Goal: Information Seeking & Learning: Learn about a topic

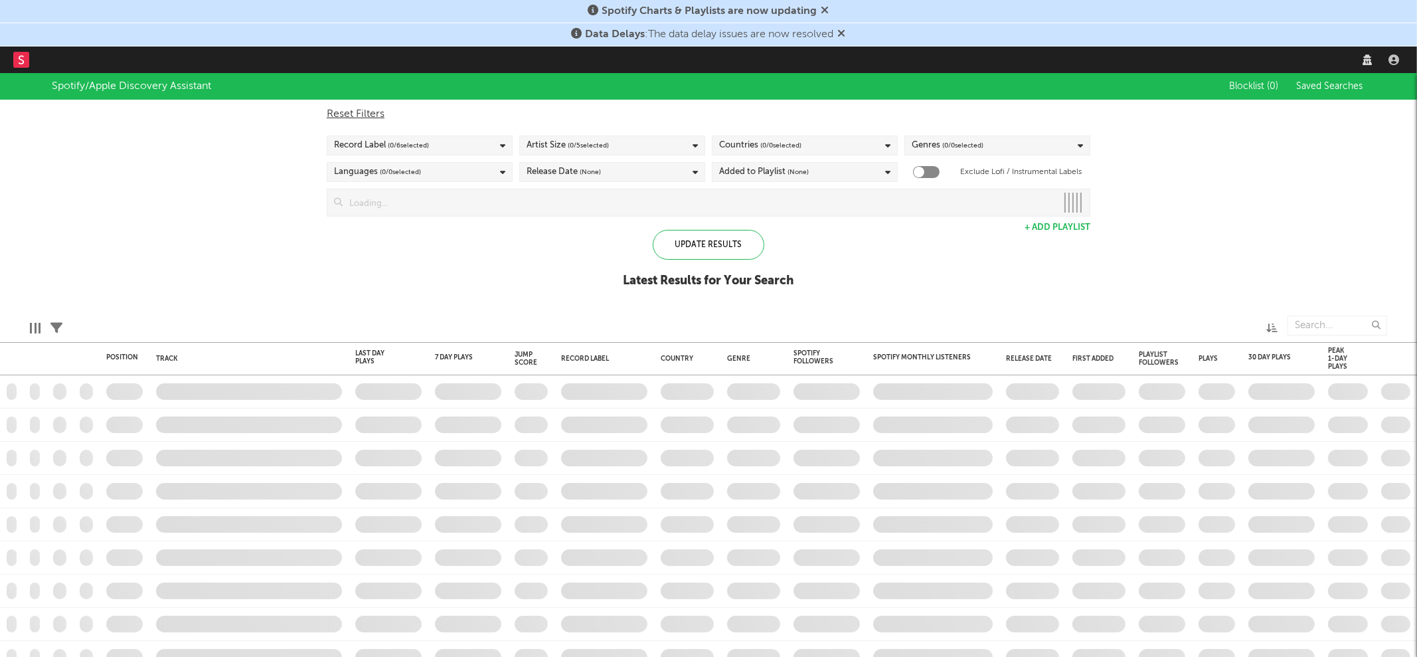
checkbox input "true"
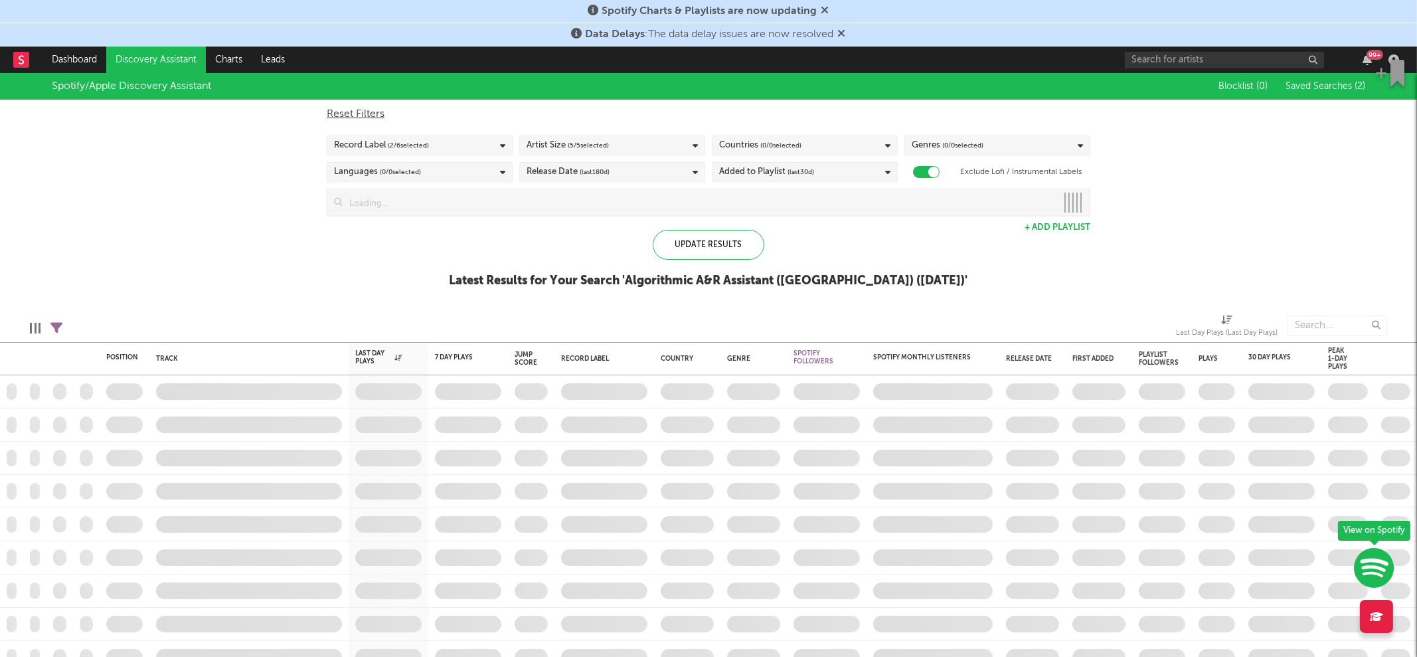
click at [821, 9] on icon at bounding box center [825, 10] width 8 height 11
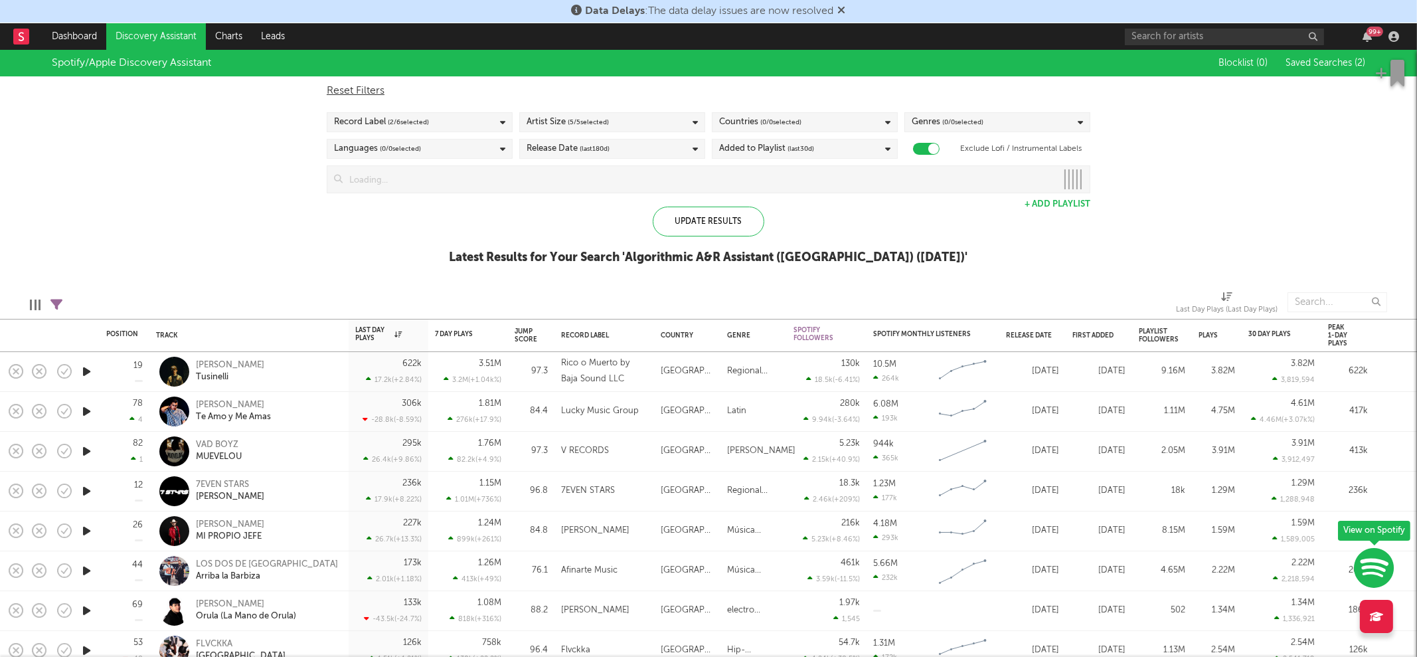
click at [843, 11] on icon at bounding box center [842, 10] width 8 height 11
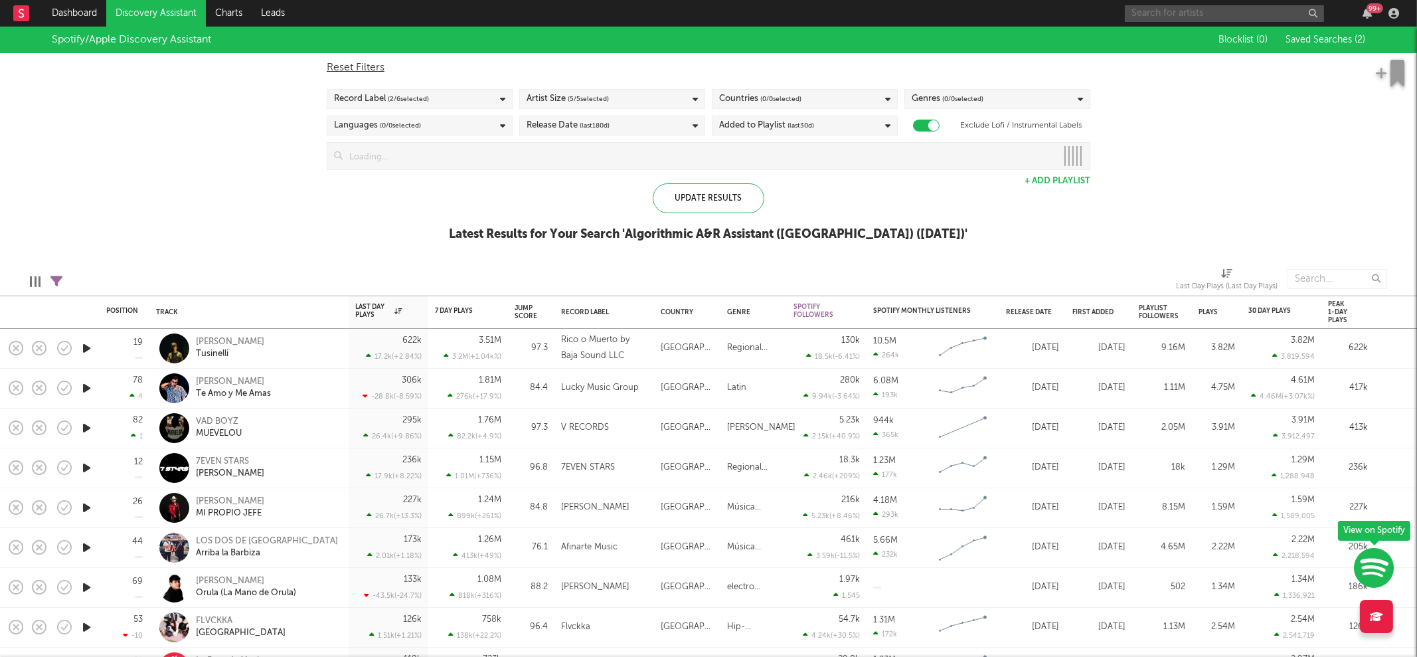
click at [1198, 18] on input "text" at bounding box center [1224, 13] width 199 height 17
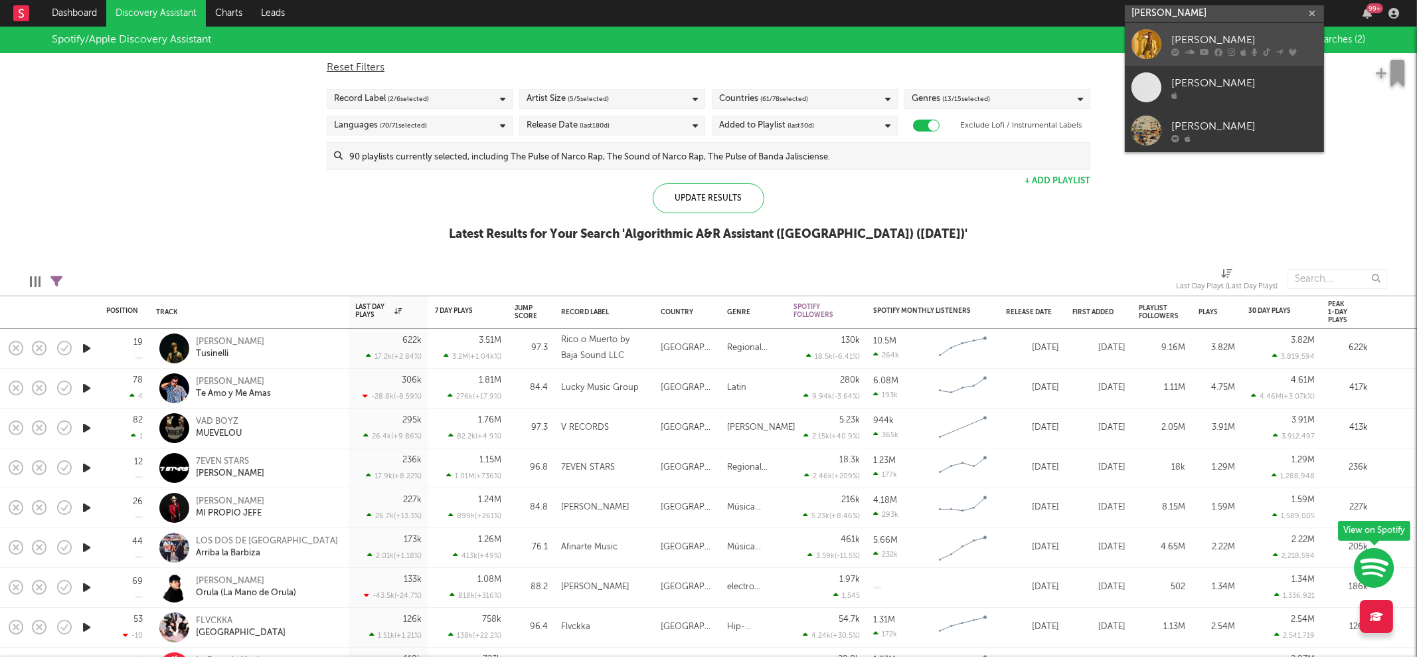
type input "[PERSON_NAME]"
click at [1185, 33] on div "[PERSON_NAME]" at bounding box center [1244, 40] width 146 height 16
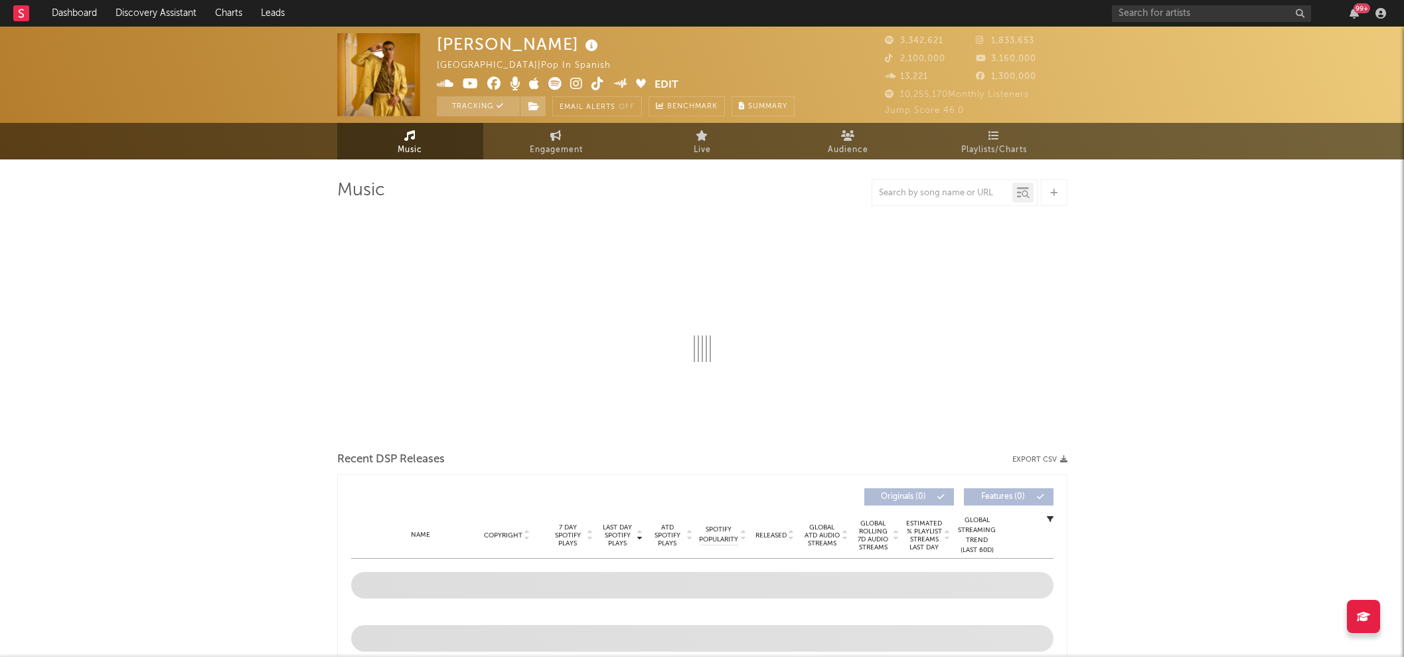
select select "6m"
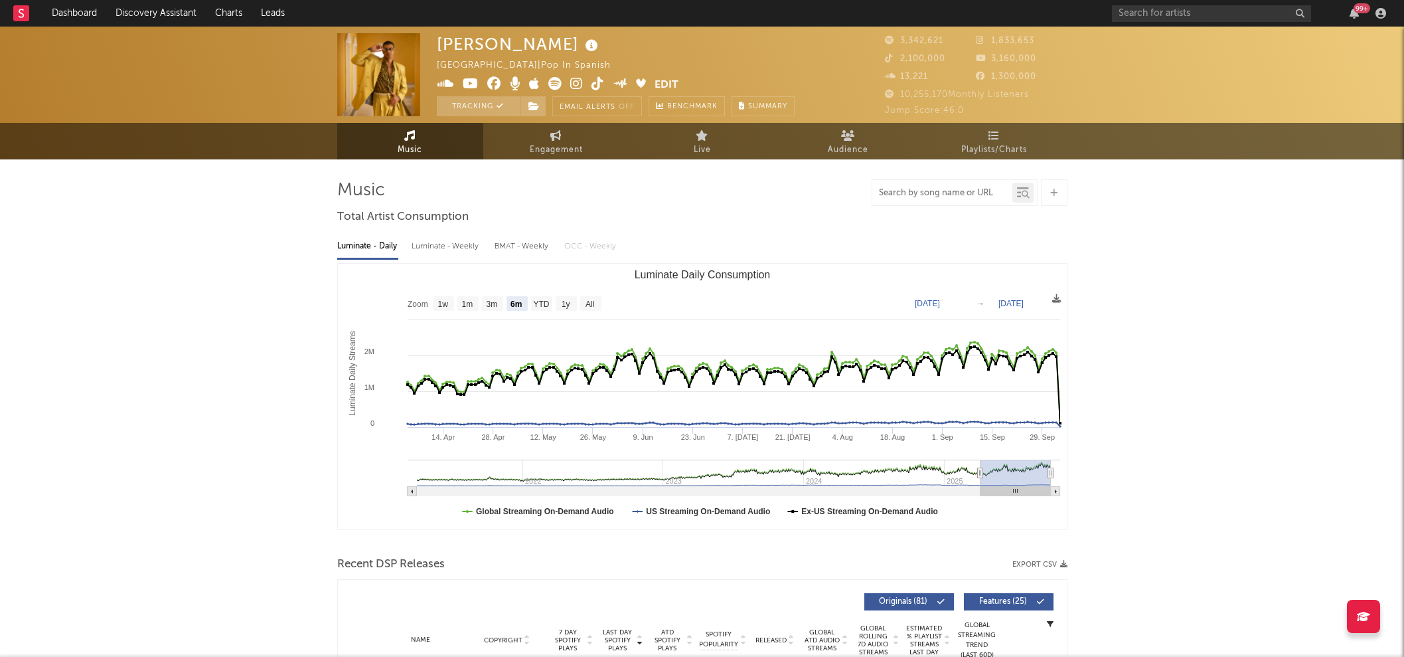
click at [953, 194] on input "text" at bounding box center [942, 193] width 140 height 11
type input "mucho mas que ayer"
click at [1030, 197] on div at bounding box center [1023, 193] width 21 height 20
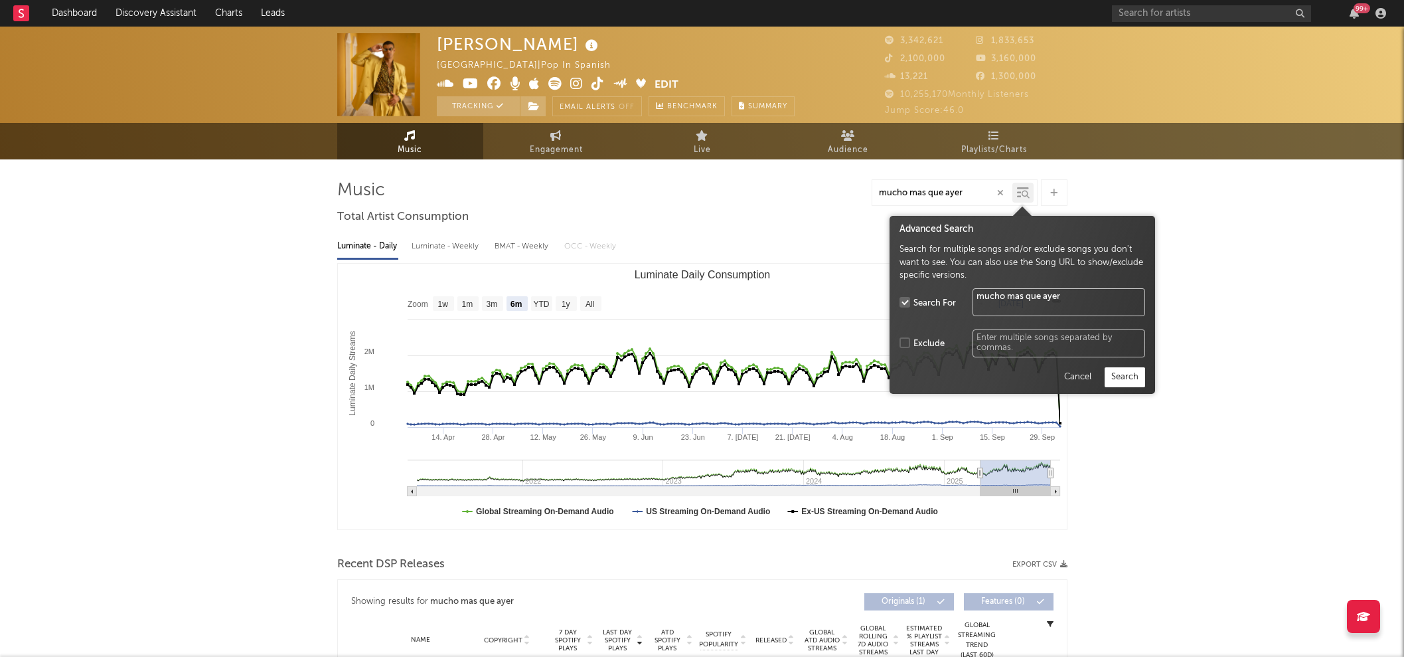
click at [1132, 377] on button "Search" at bounding box center [1125, 377] width 41 height 20
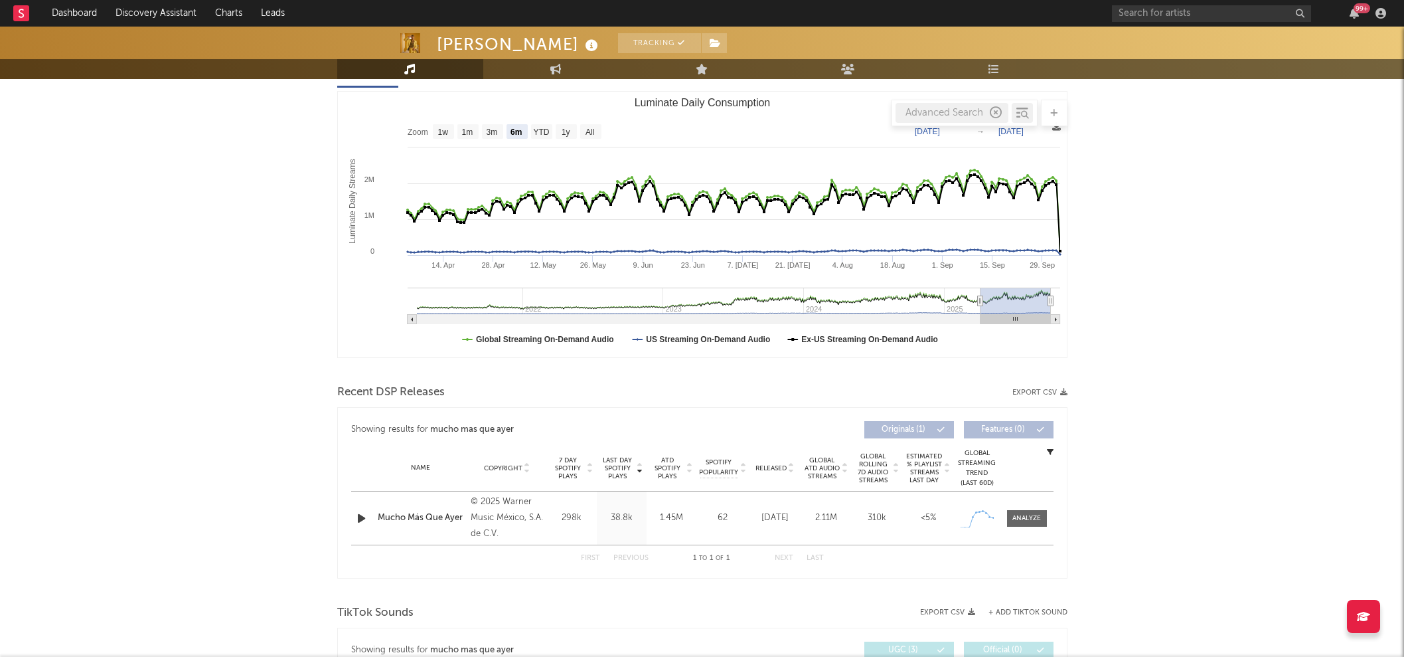
scroll to position [270, 0]
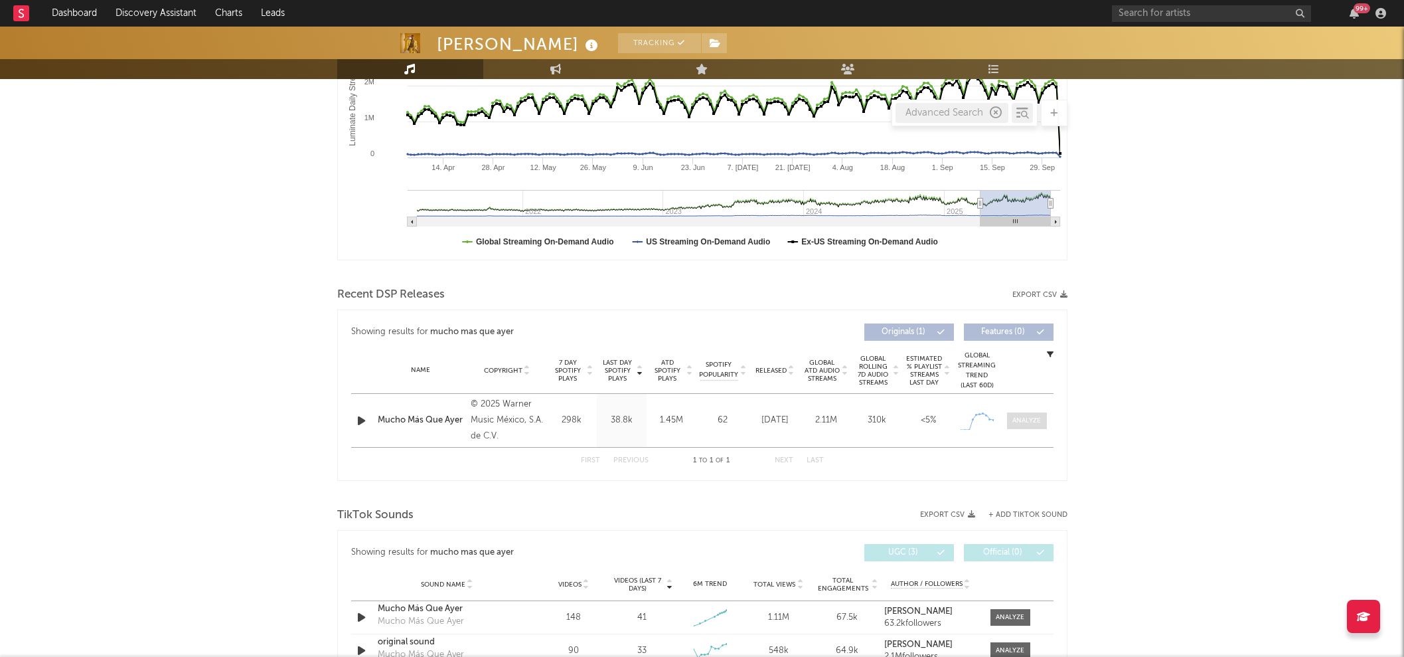
click at [1029, 422] on div at bounding box center [1027, 421] width 29 height 10
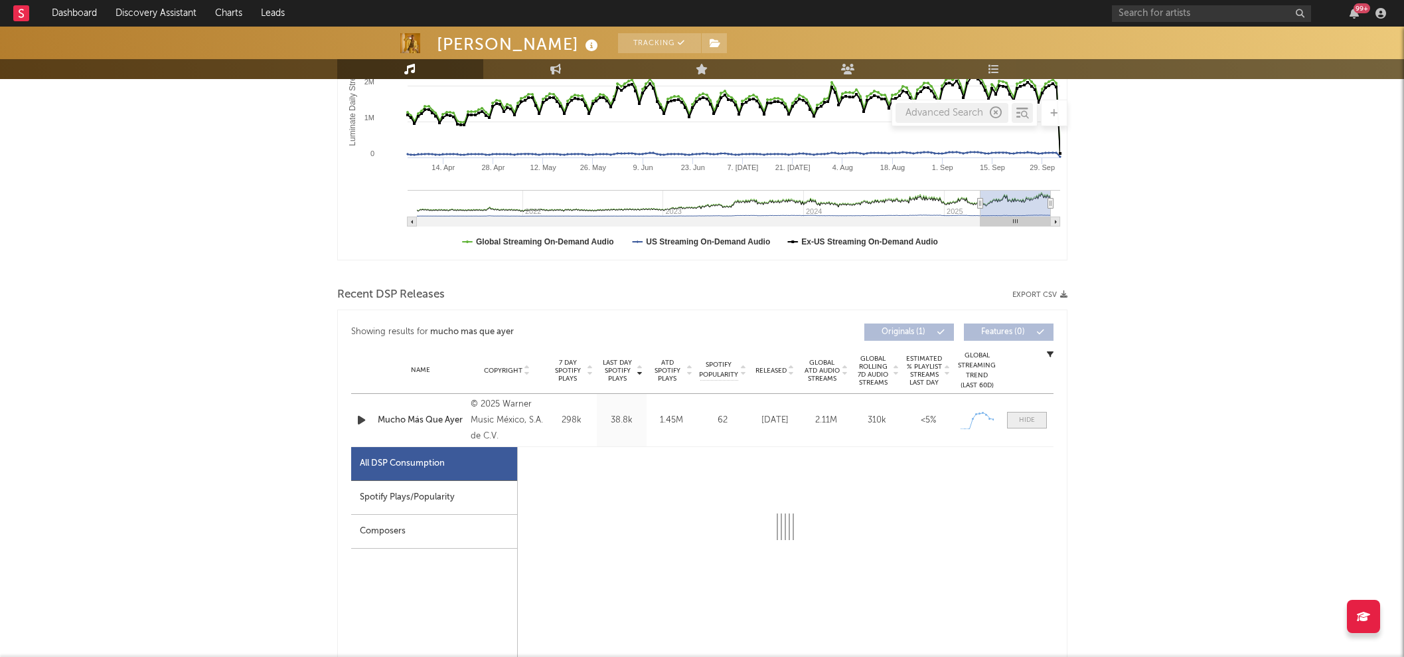
select select "1w"
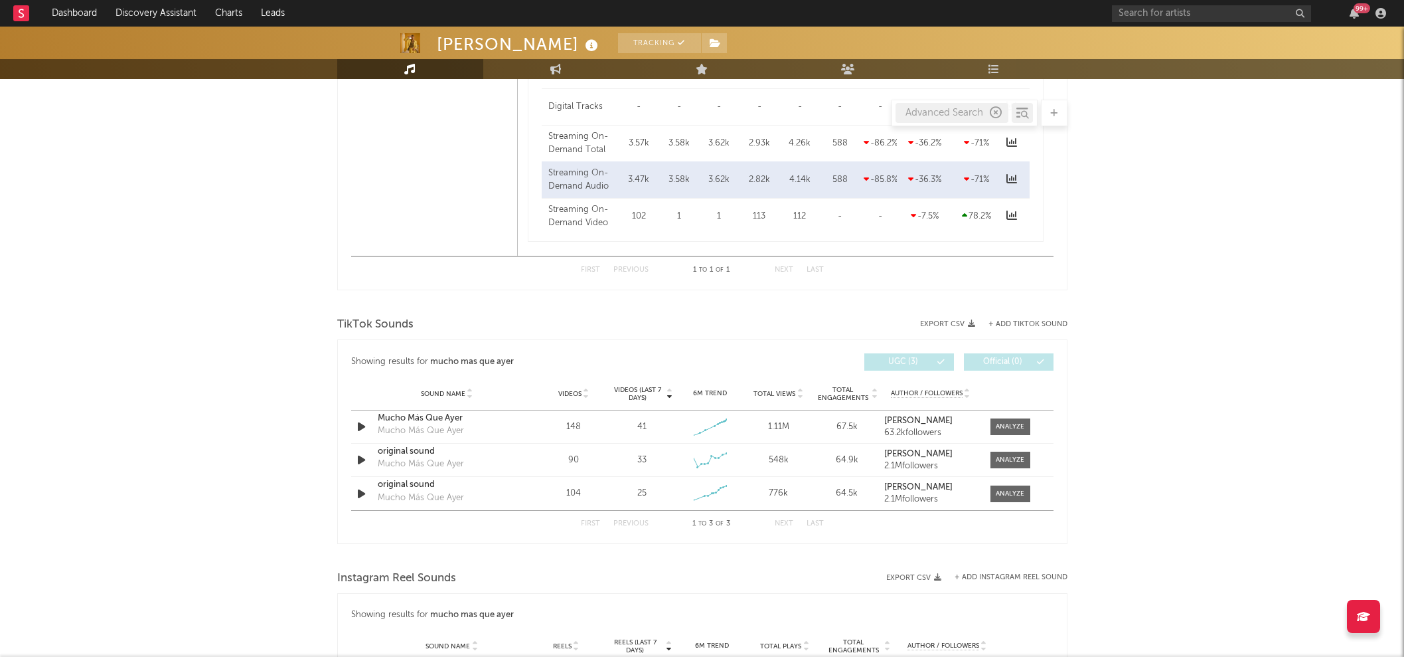
scroll to position [1090, 0]
click at [1014, 425] on div at bounding box center [1010, 428] width 29 height 10
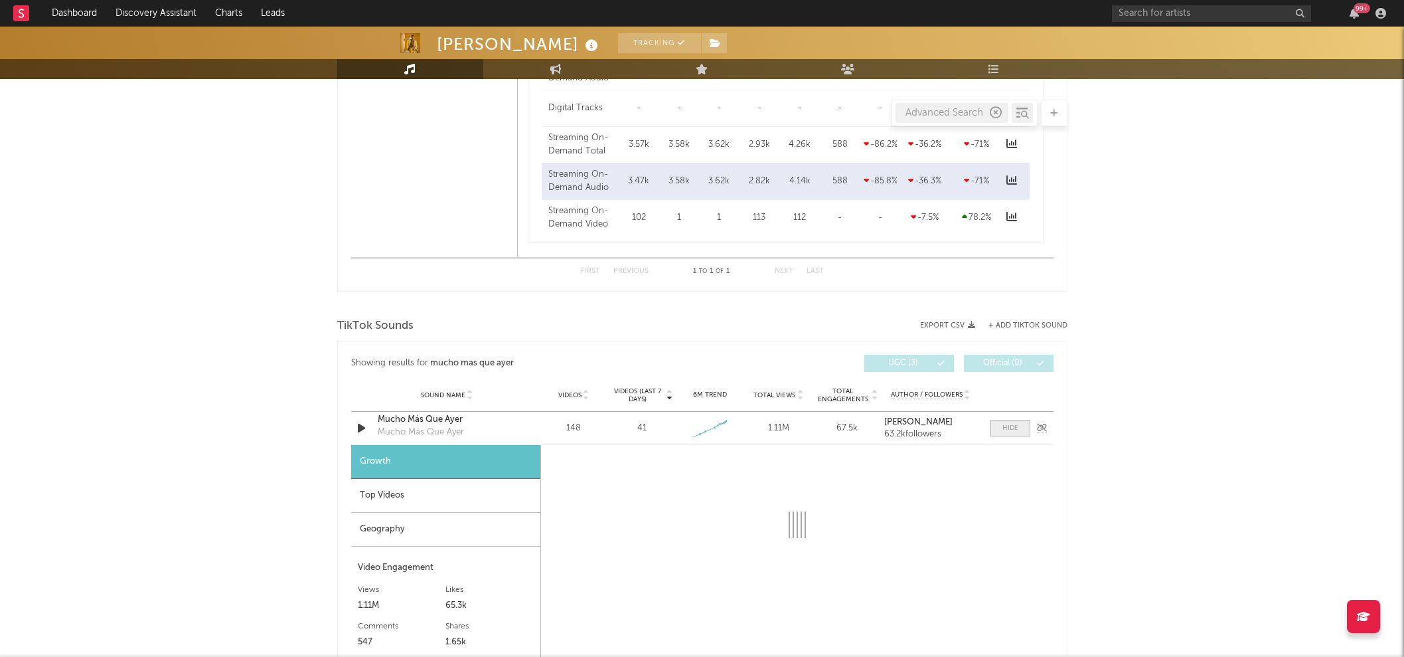
select select "1w"
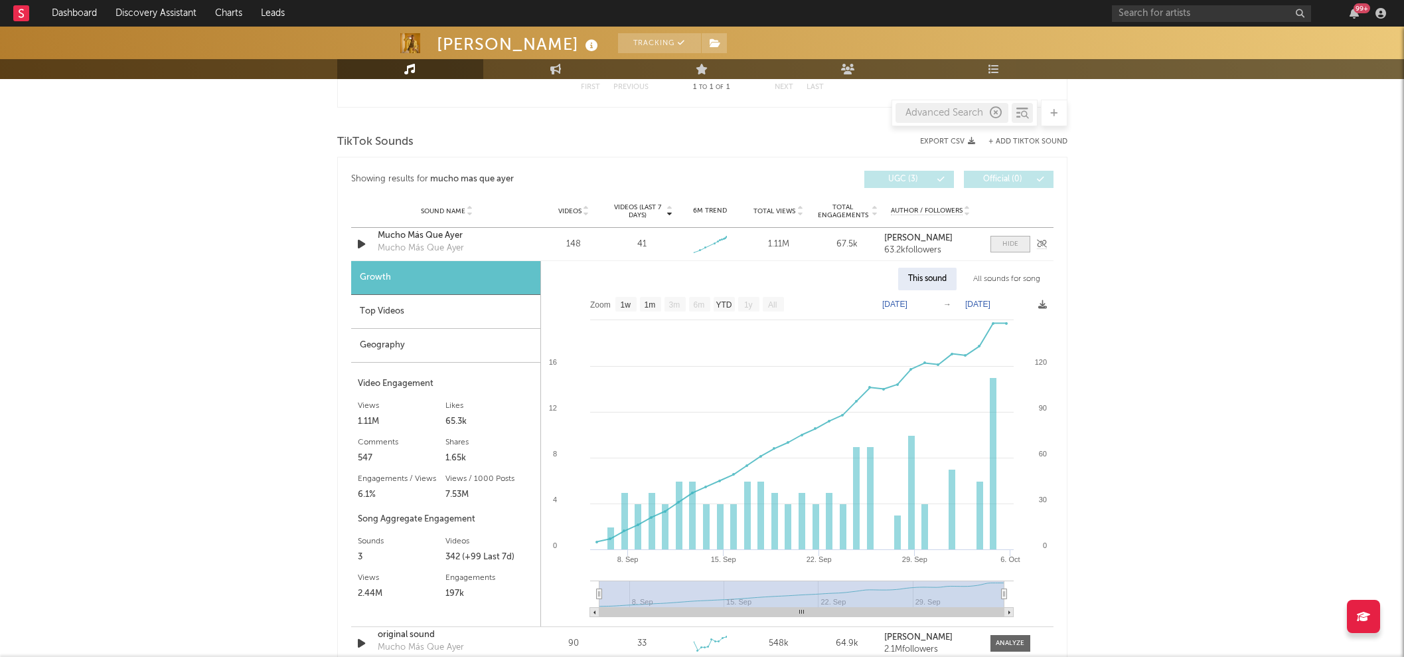
scroll to position [1276, 0]
click at [1013, 241] on div at bounding box center [1011, 242] width 16 height 10
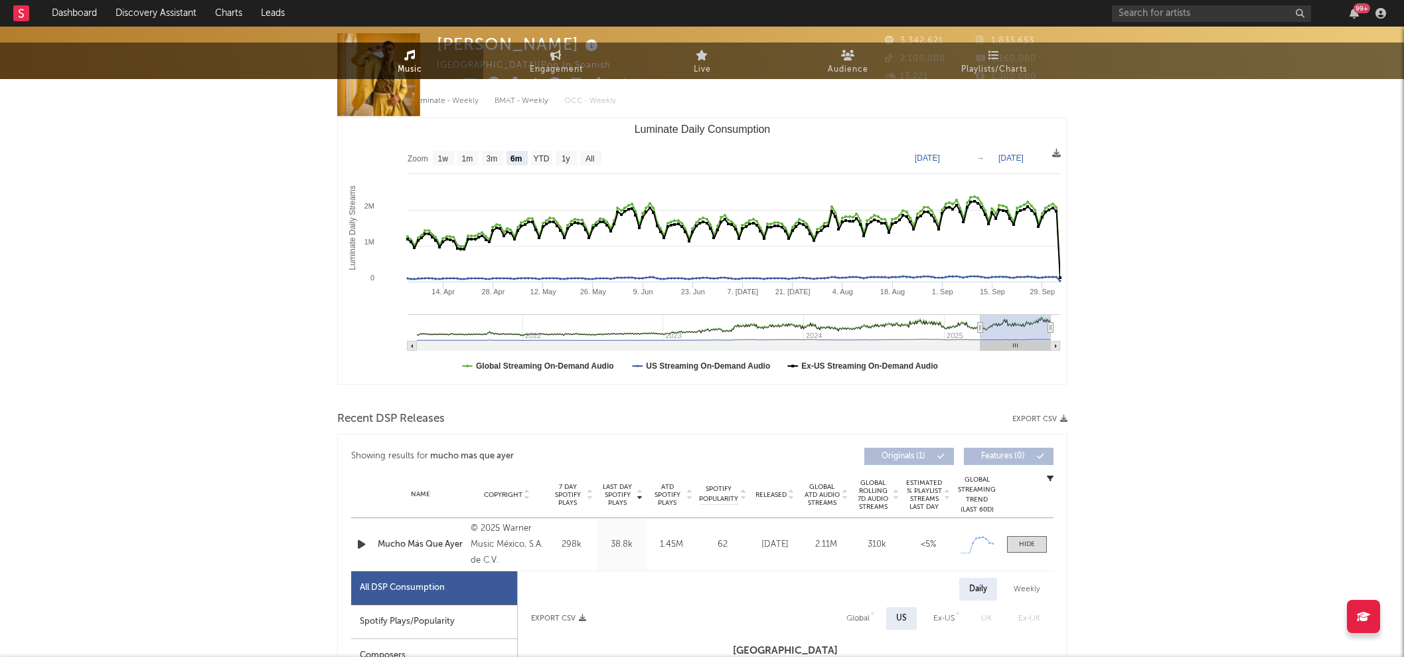
scroll to position [0, 0]
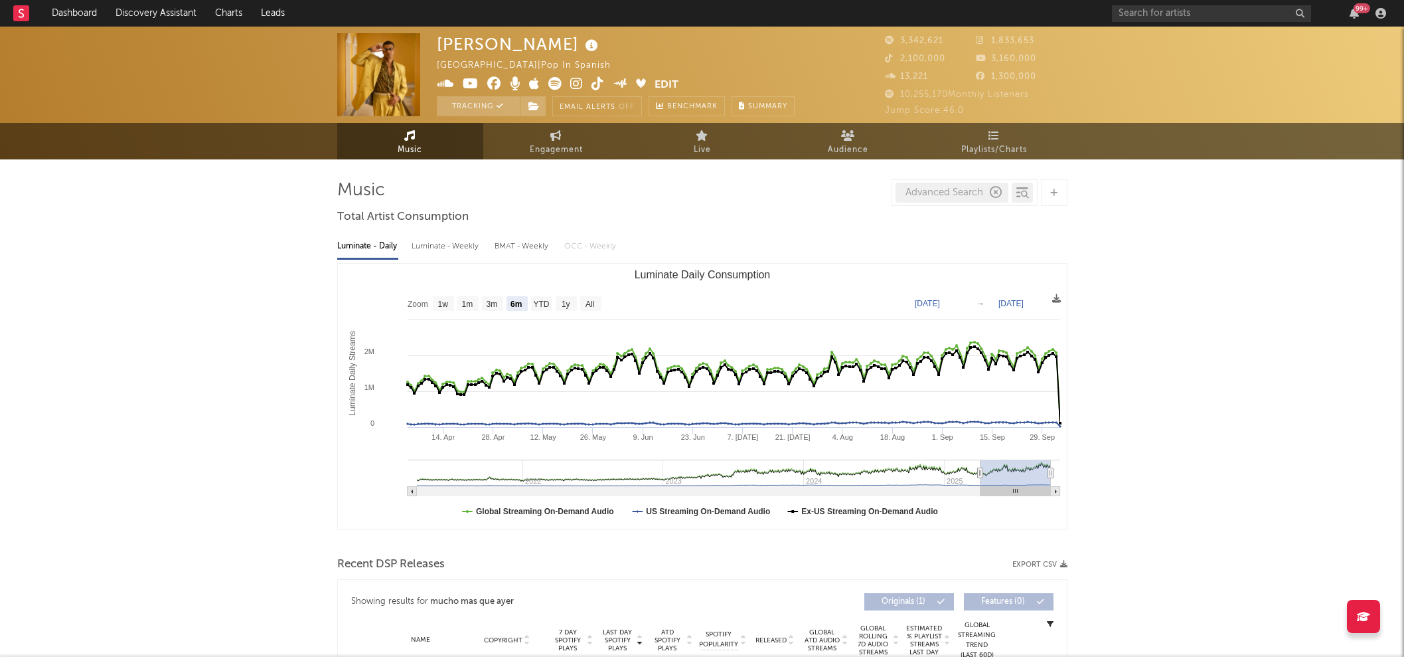
click at [418, 244] on div "Luminate - Weekly" at bounding box center [447, 246] width 70 height 23
select select "6m"
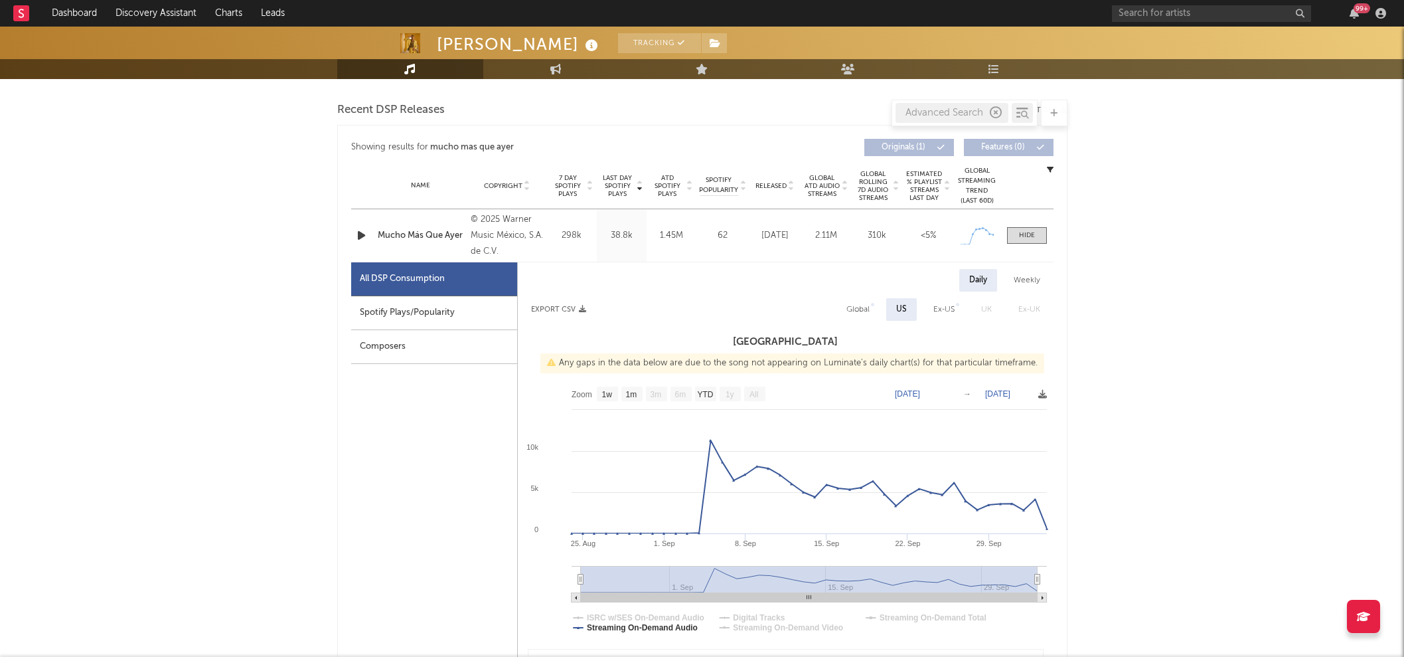
scroll to position [453, 0]
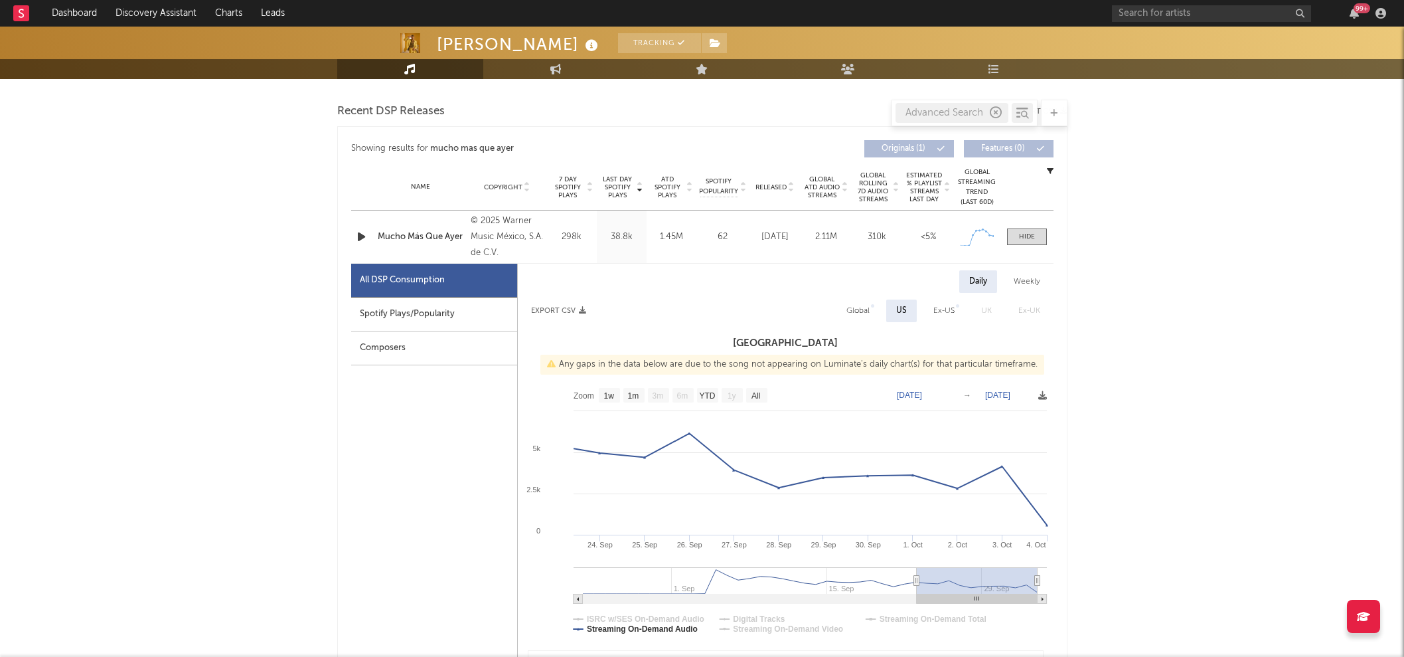
type input "[DATE]"
drag, startPoint x: 582, startPoint y: 576, endPoint x: 910, endPoint y: 608, distance: 330.3
click at [910, 608] on icon "Created with Highcharts 10.3.3 2. [DATE]. [DATE]. [DATE]. Oct [DATE]. Sep [DATE…" at bounding box center [786, 514] width 536 height 266
click at [420, 303] on div "Spotify Plays/Popularity" at bounding box center [434, 314] width 166 height 34
select select "1w"
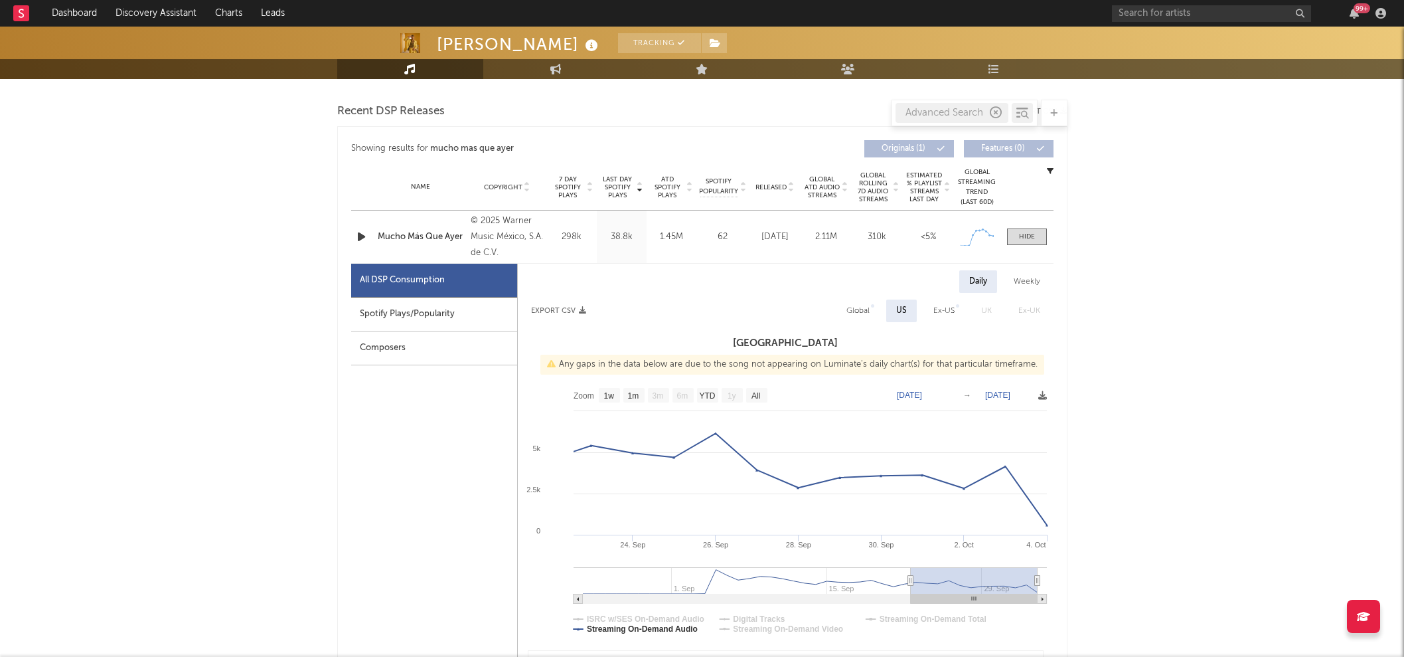
select select "1w"
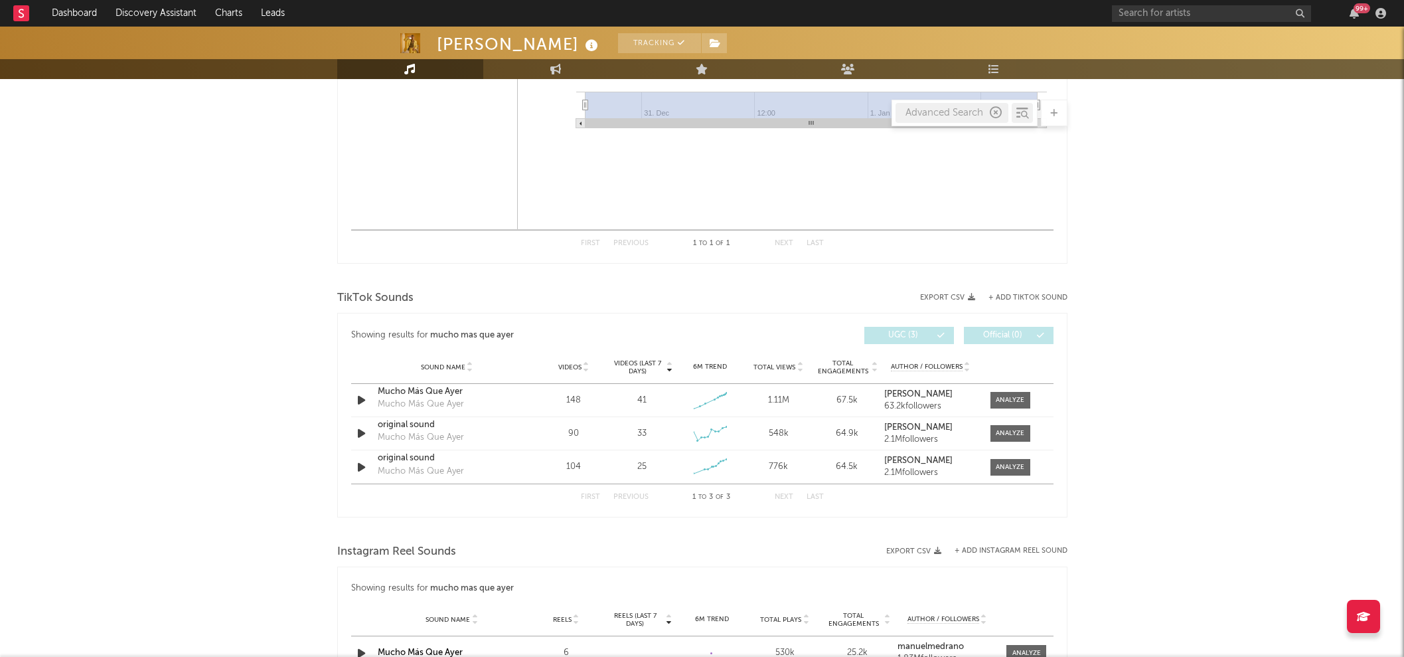
scroll to position [1117, 0]
click at [1001, 398] on div at bounding box center [1010, 401] width 29 height 10
select select "1w"
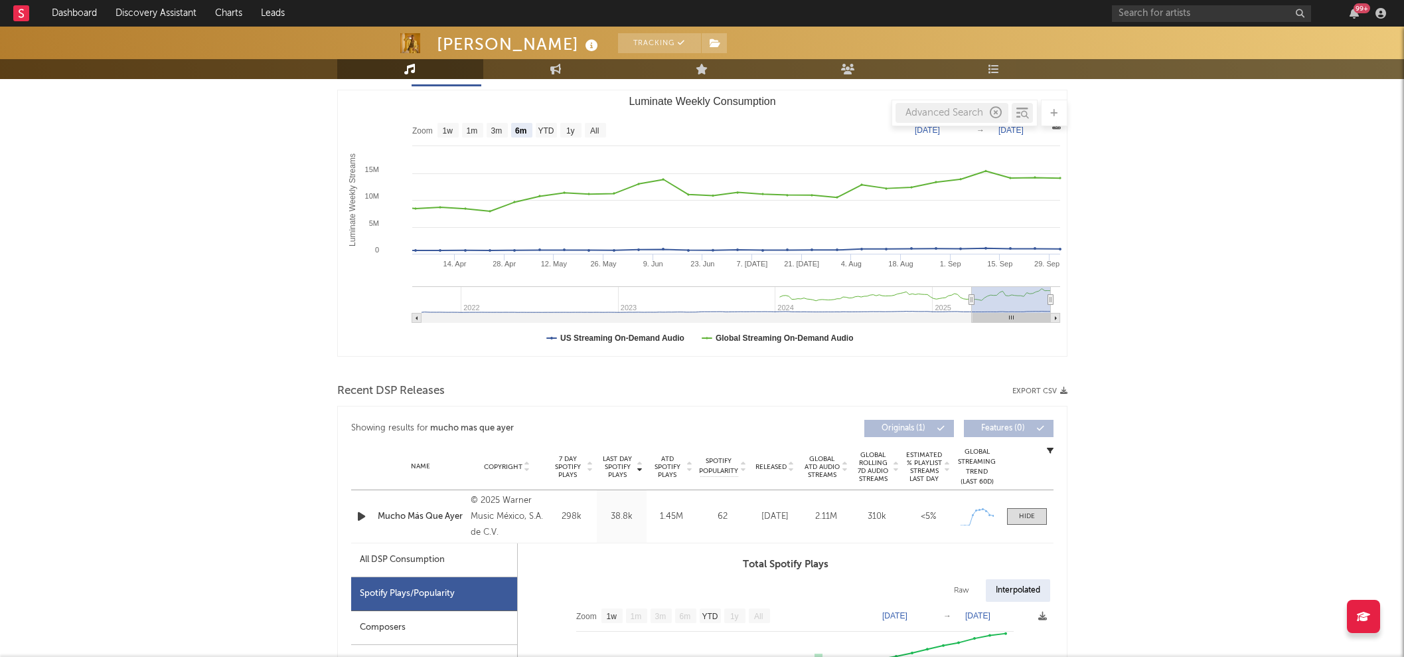
scroll to position [0, 0]
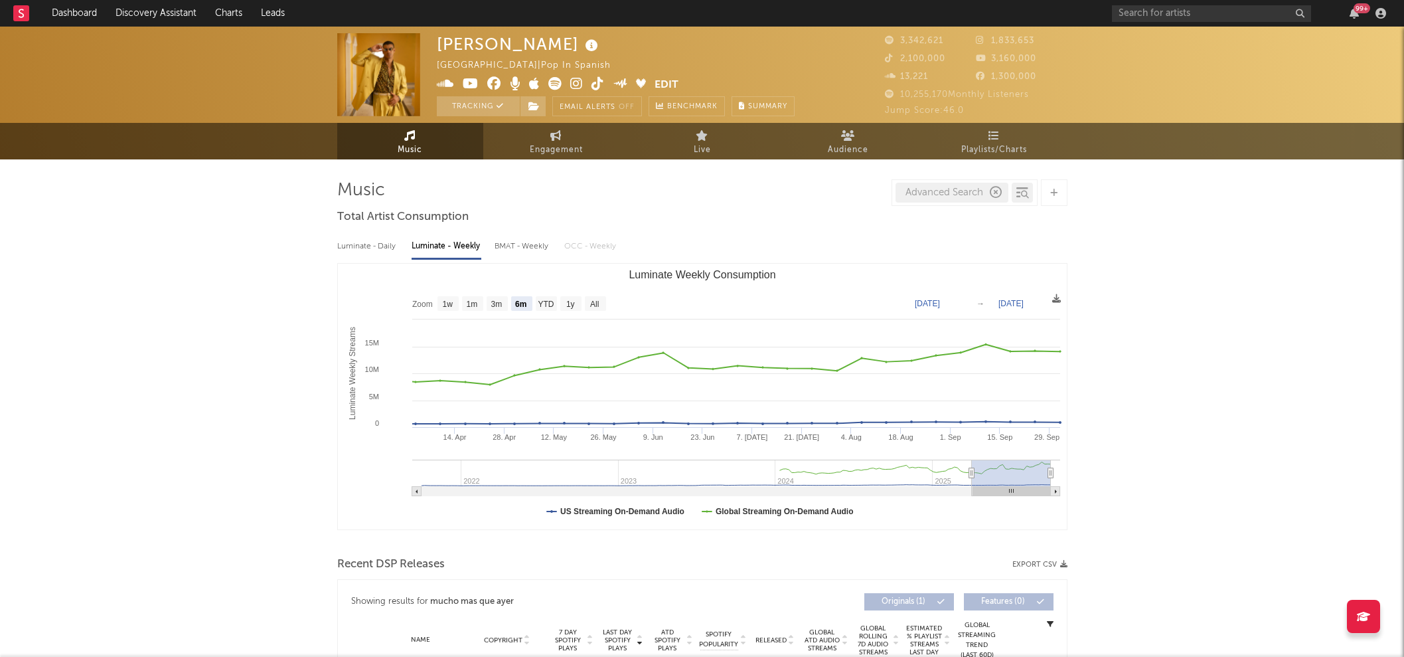
click at [516, 249] on div "BMAT - Weekly" at bounding box center [523, 246] width 56 height 23
select select "6m"
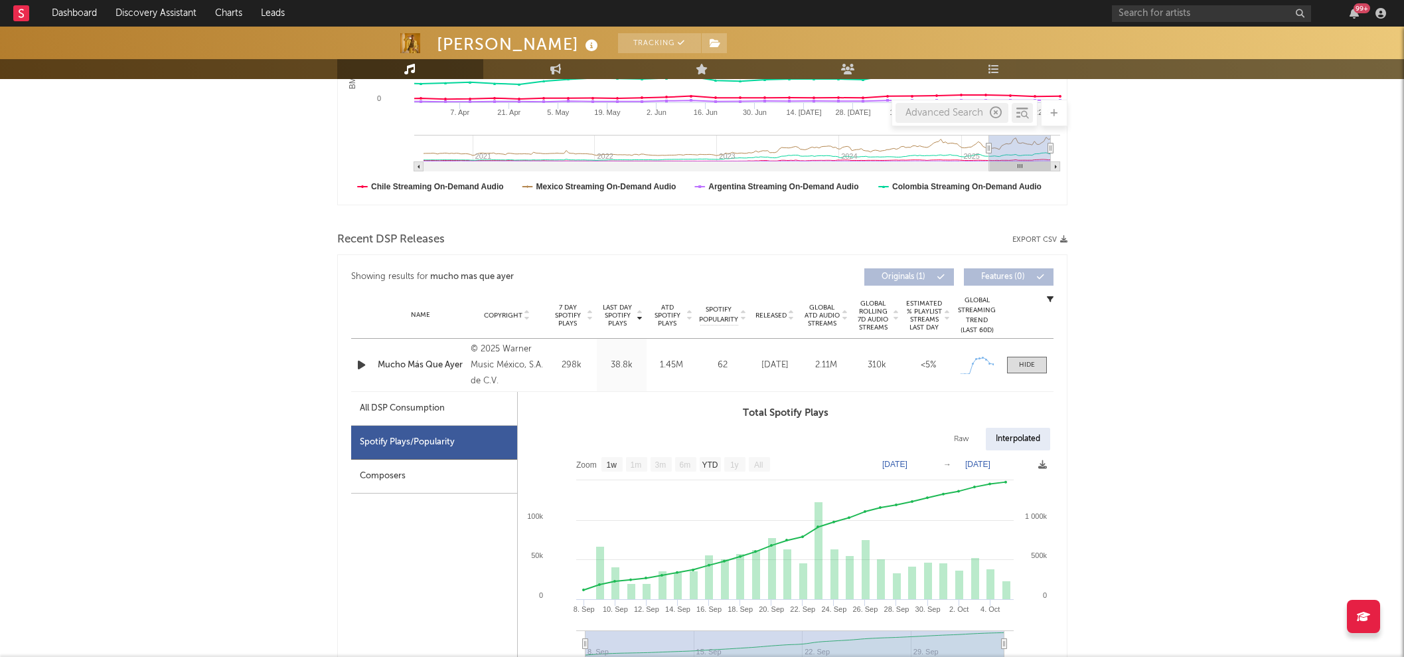
scroll to position [323, 0]
click at [465, 370] on div "Name Mucho Más Que Ayer" at bounding box center [421, 366] width 94 height 13
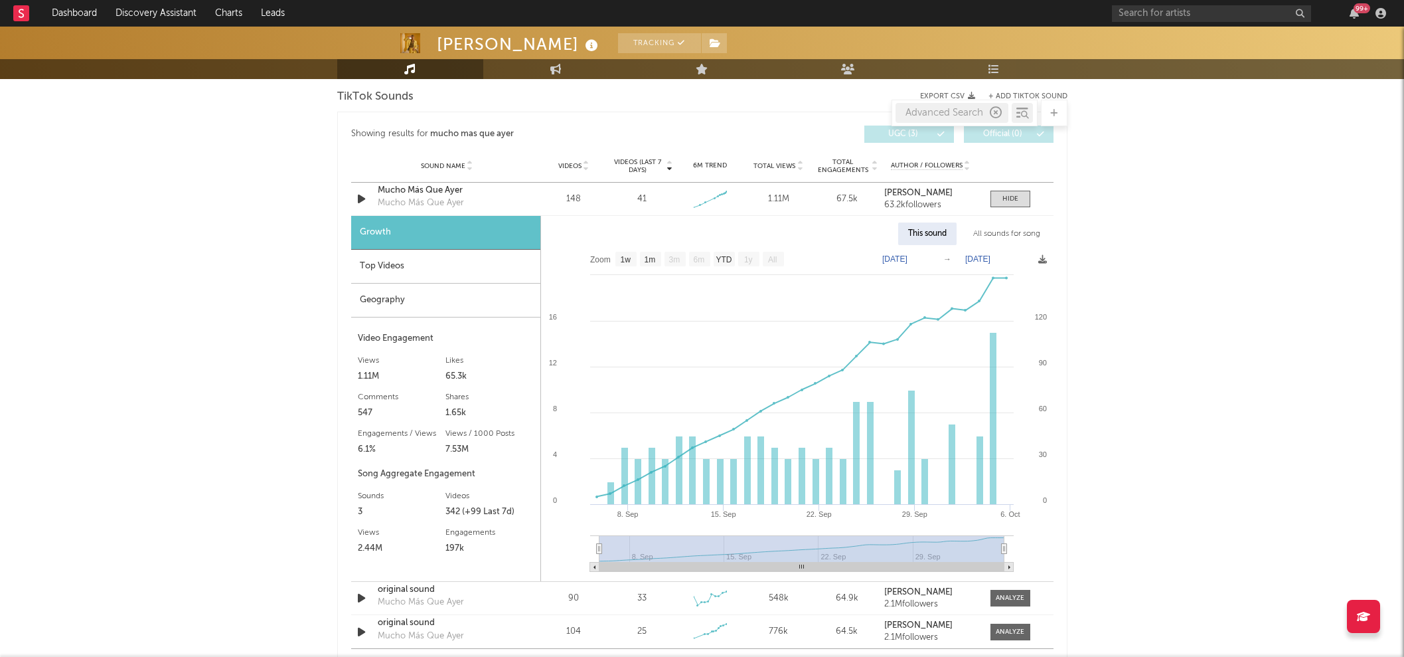
scroll to position [1321, 0]
click at [498, 272] on div "Top Videos" at bounding box center [445, 265] width 189 height 34
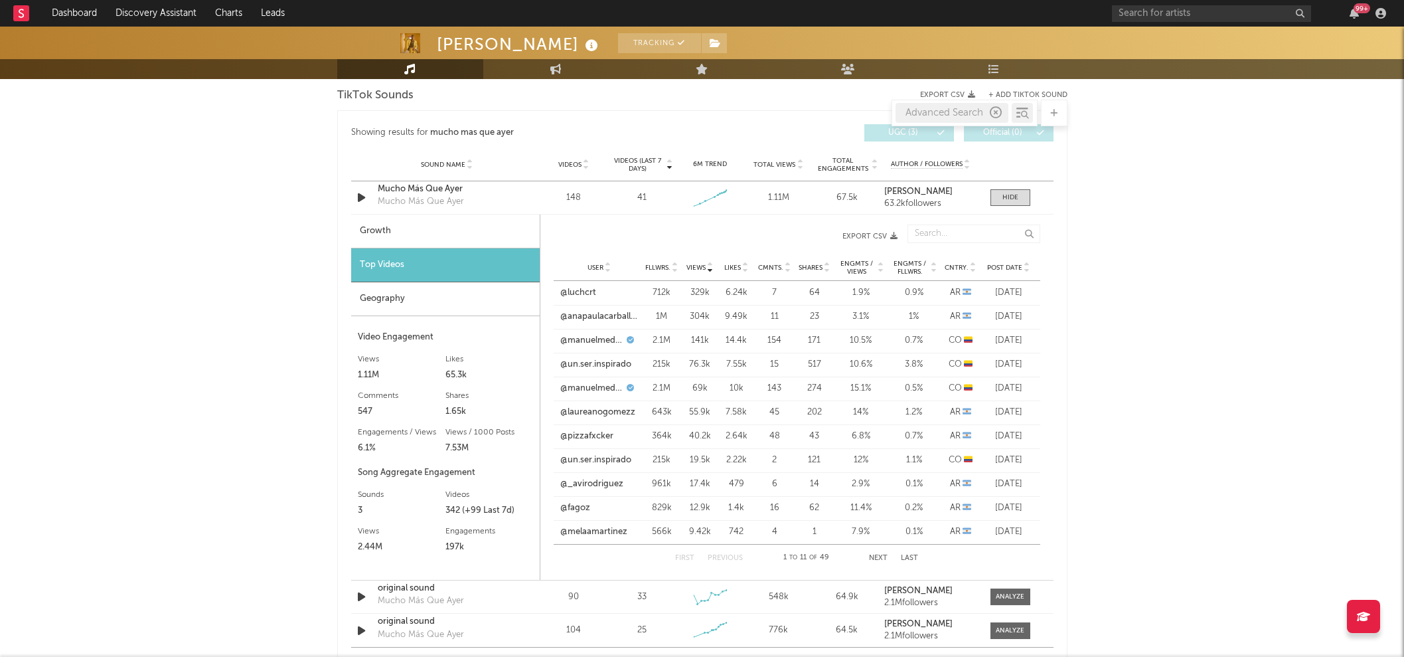
click at [696, 264] on span "Views" at bounding box center [696, 268] width 19 height 8
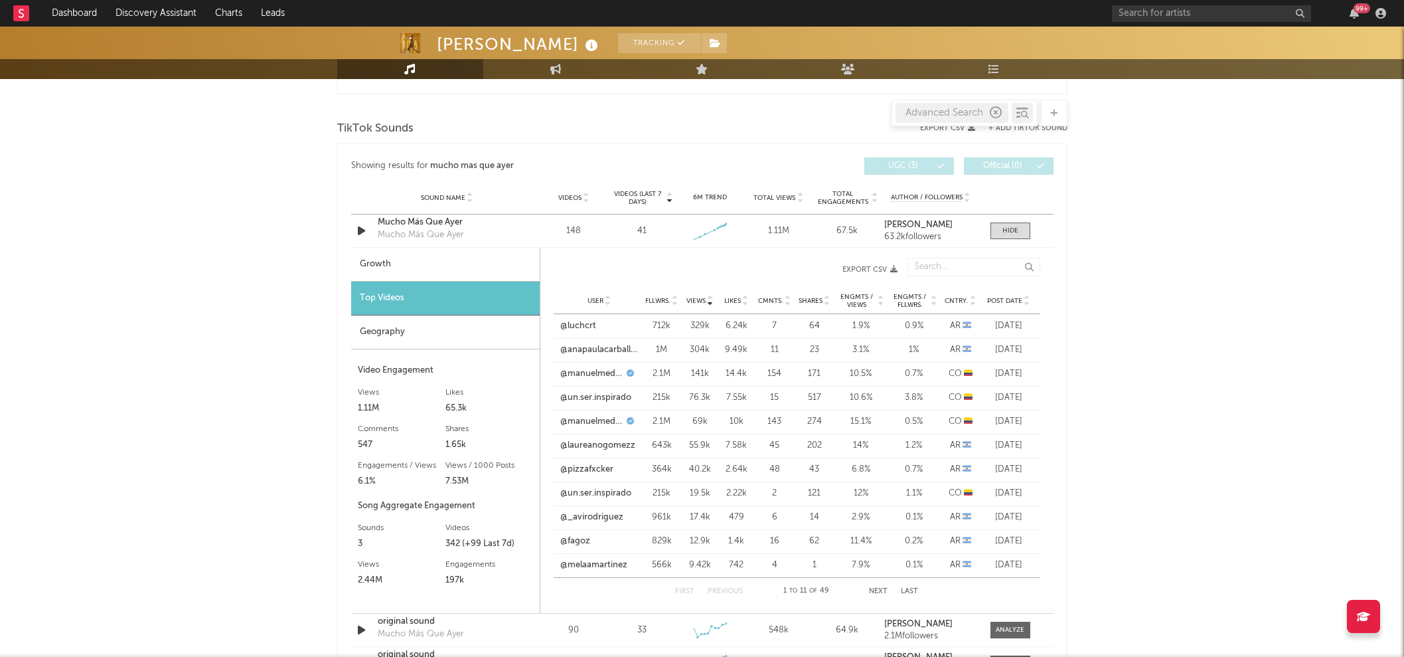
scroll to position [1317, 0]
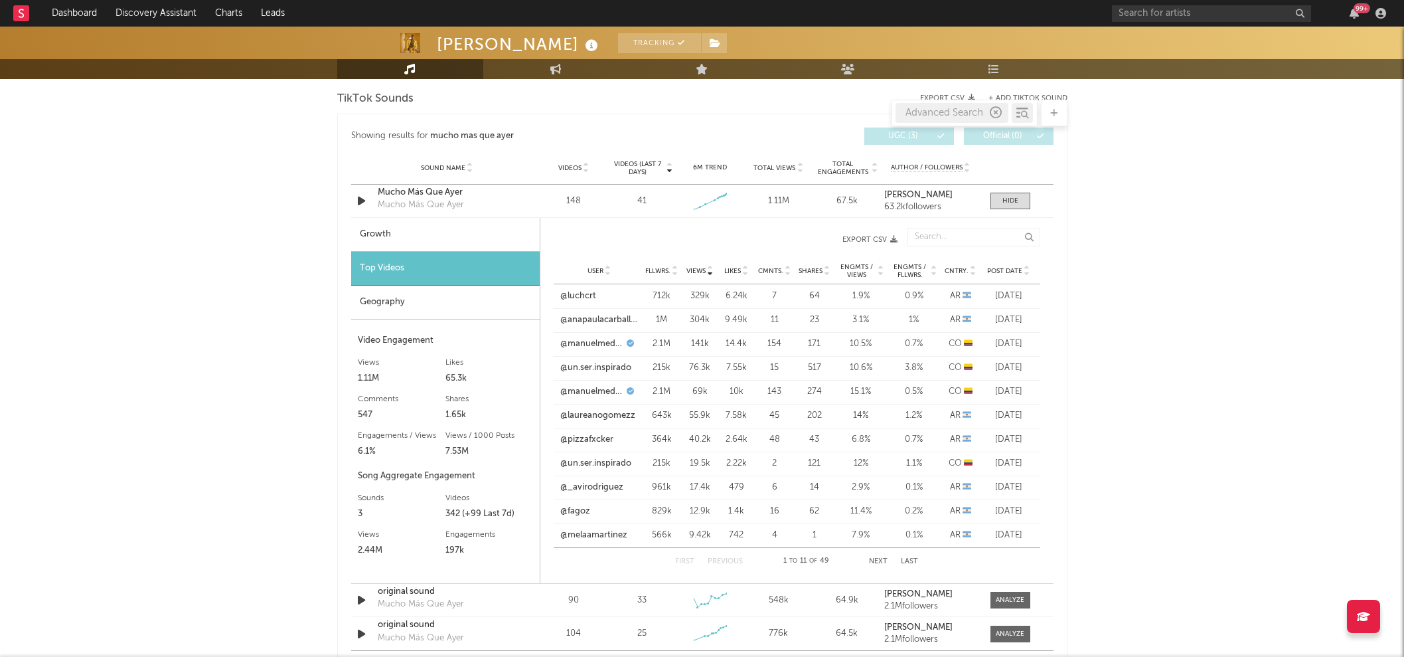
click at [881, 558] on button "Next" at bounding box center [878, 561] width 19 height 7
drag, startPoint x: 882, startPoint y: 556, endPoint x: 850, endPoint y: 576, distance: 37.6
drag, startPoint x: 850, startPoint y: 576, endPoint x: 890, endPoint y: 557, distance: 44.8
click at [890, 557] on div "First Previous 12 to 22 of 49 Next Last" at bounding box center [797, 561] width 243 height 27
drag, startPoint x: 880, startPoint y: 554, endPoint x: 1272, endPoint y: 370, distance: 433.4
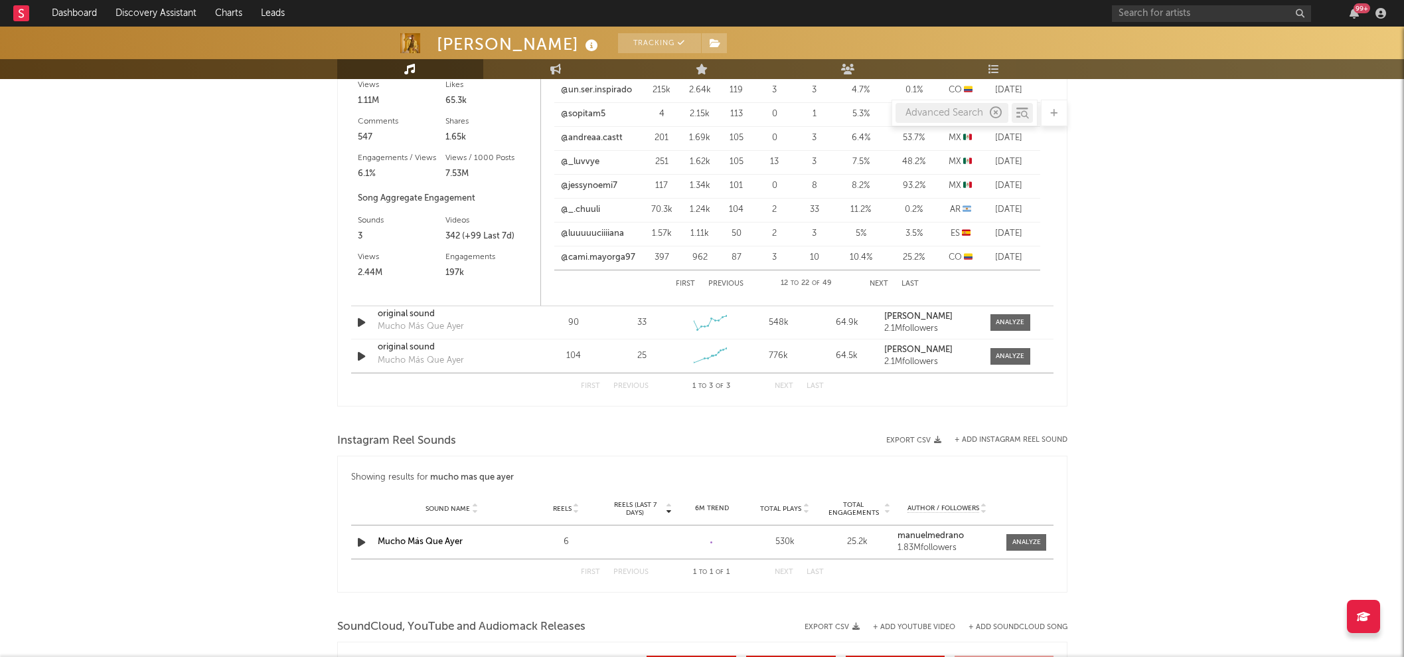
scroll to position [1576, 0]
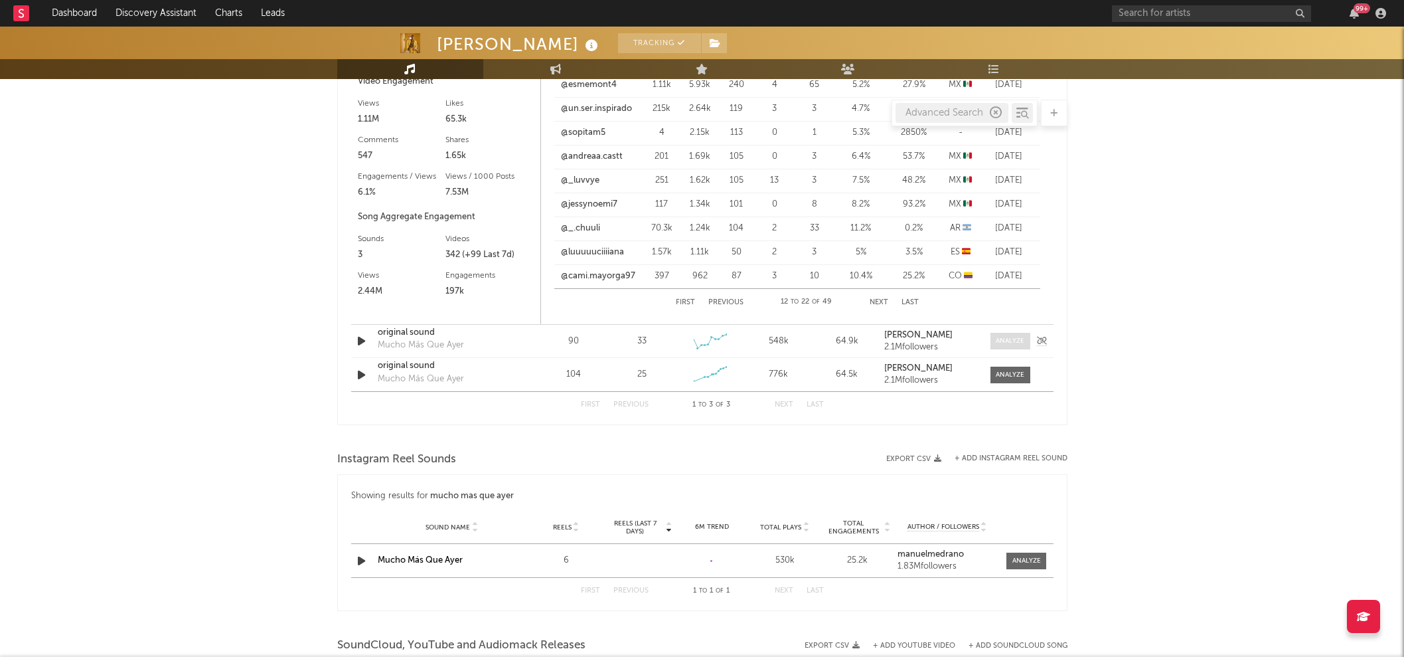
click at [1015, 343] on div at bounding box center [1010, 341] width 29 height 10
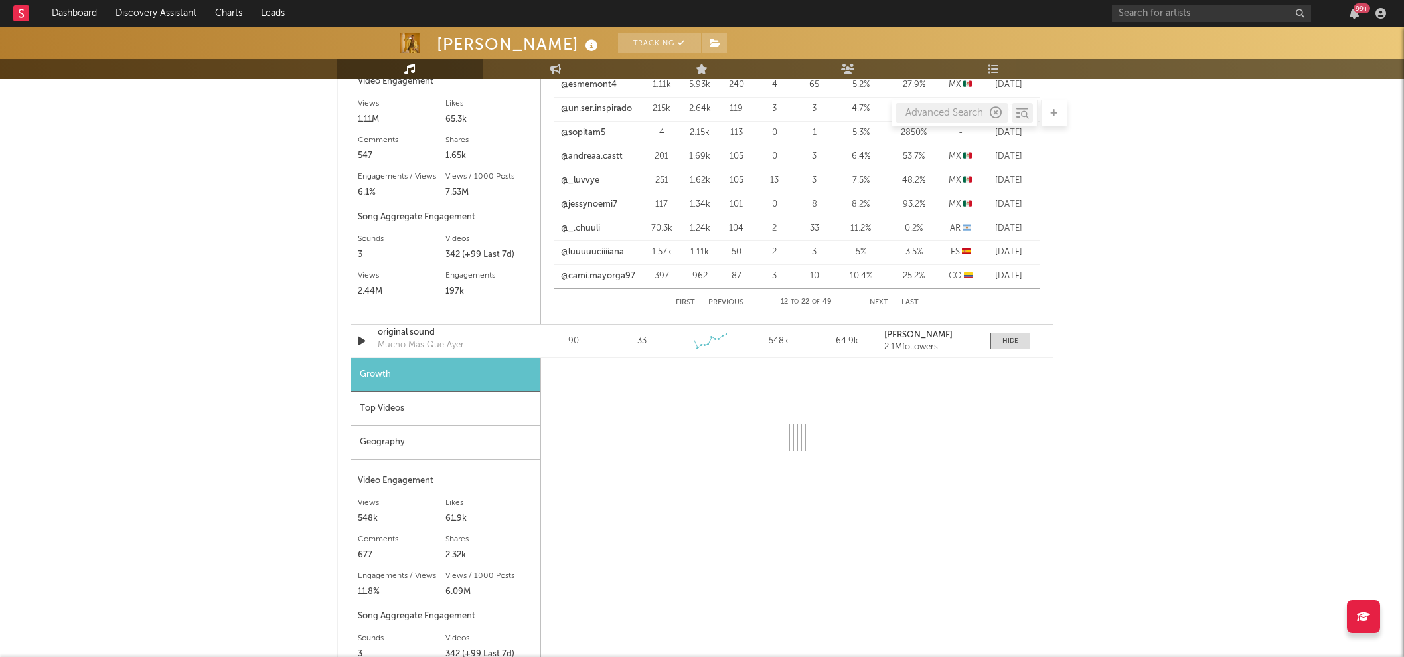
select select "1w"
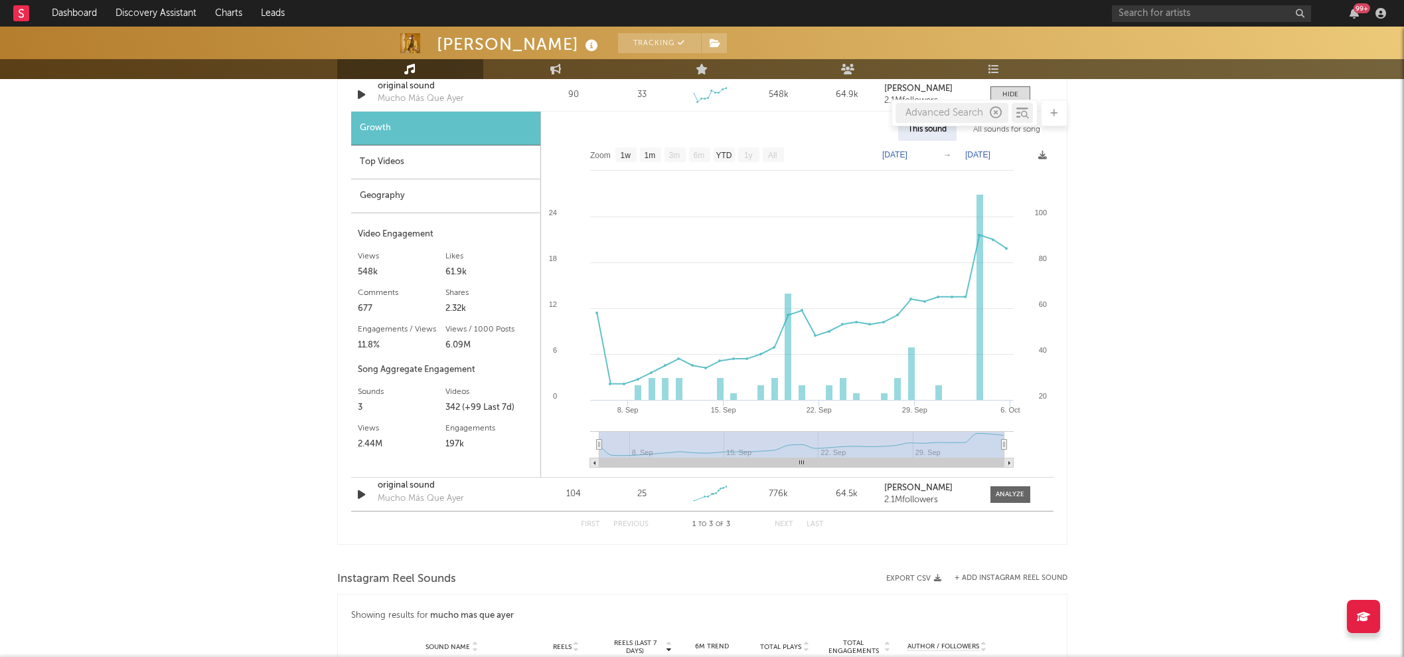
scroll to position [1658, 0]
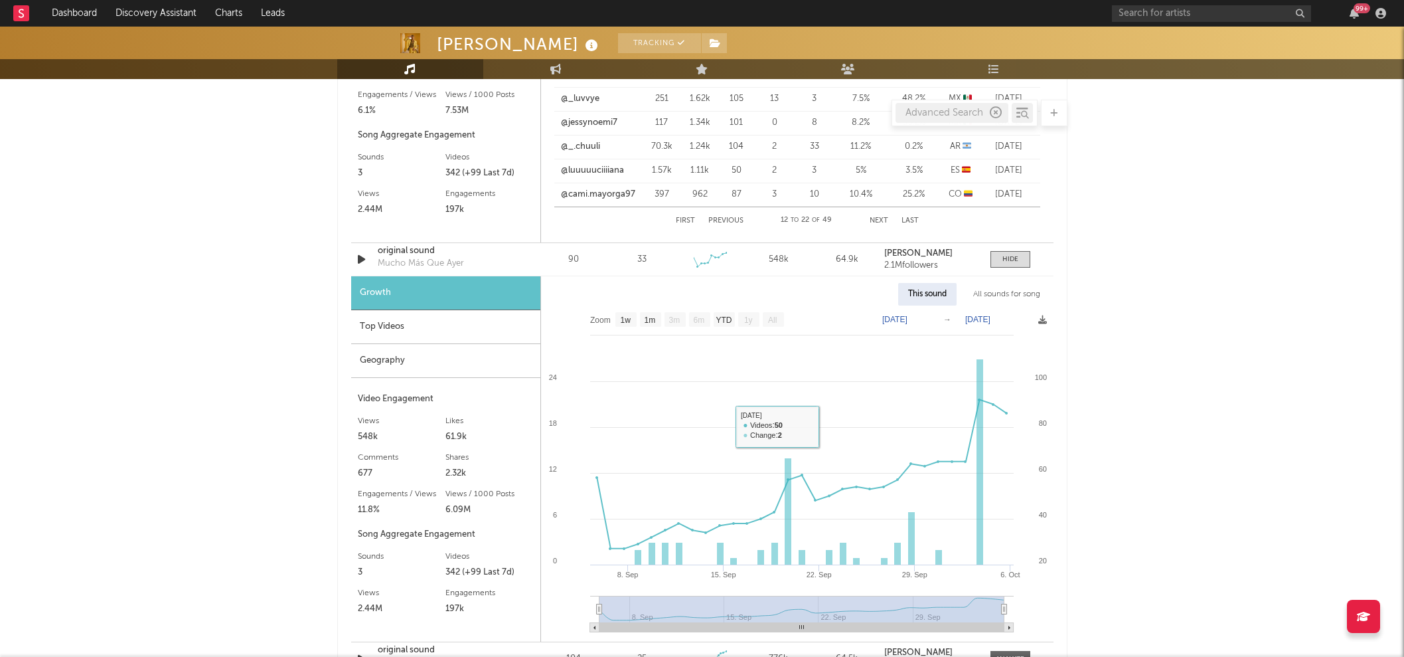
click at [368, 319] on div "Top Videos" at bounding box center [445, 327] width 189 height 34
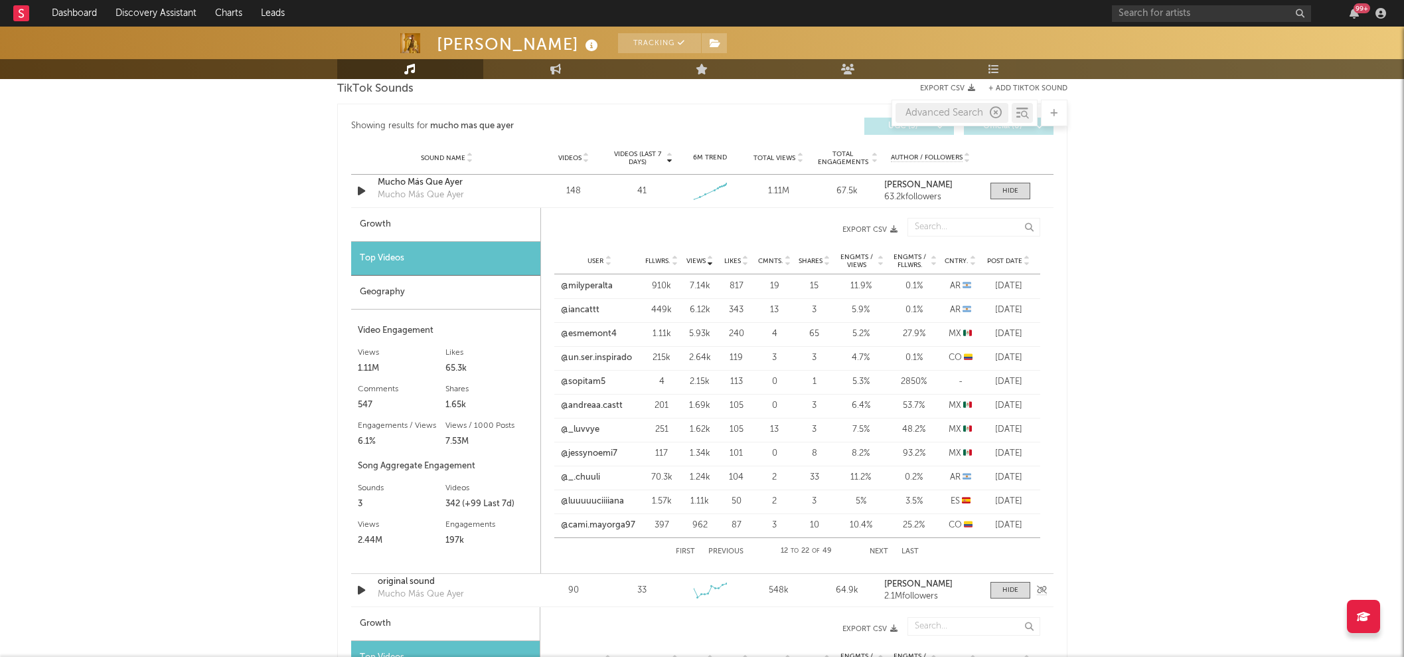
scroll to position [1321, 0]
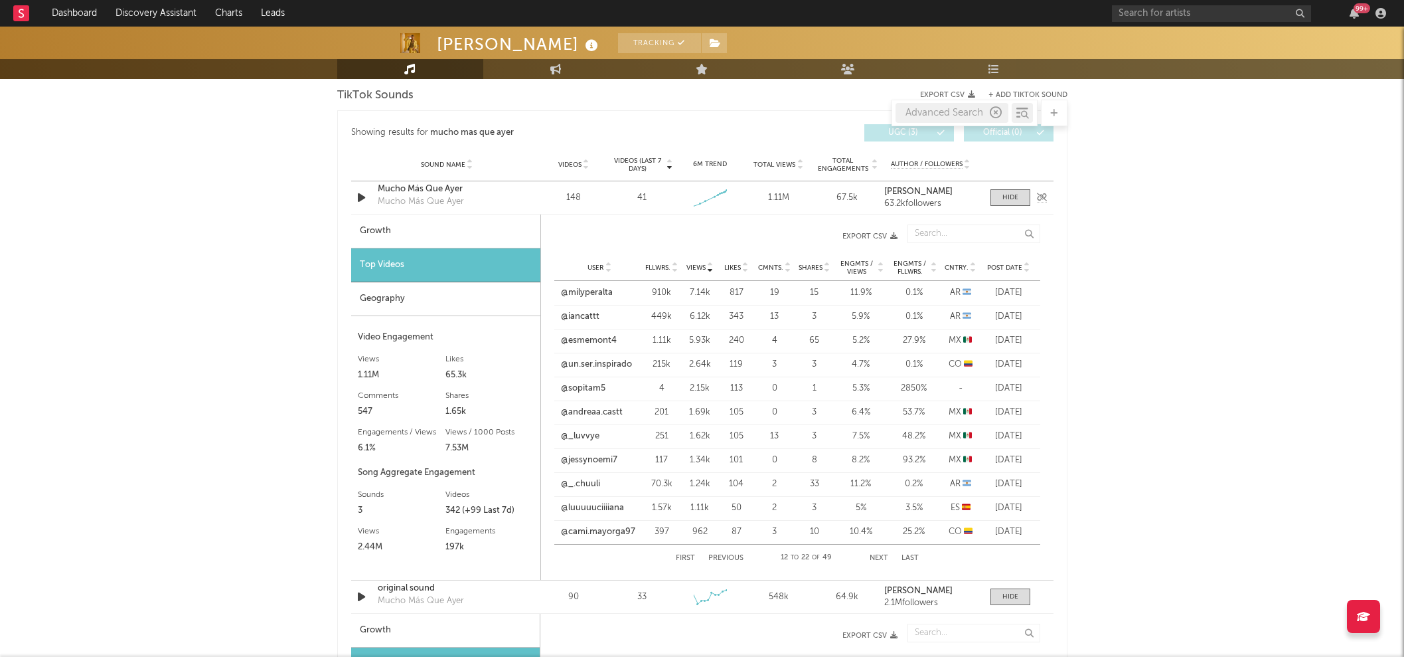
click at [971, 204] on div "63.2k followers" at bounding box center [930, 203] width 92 height 9
click at [450, 301] on div "Geography" at bounding box center [445, 299] width 189 height 34
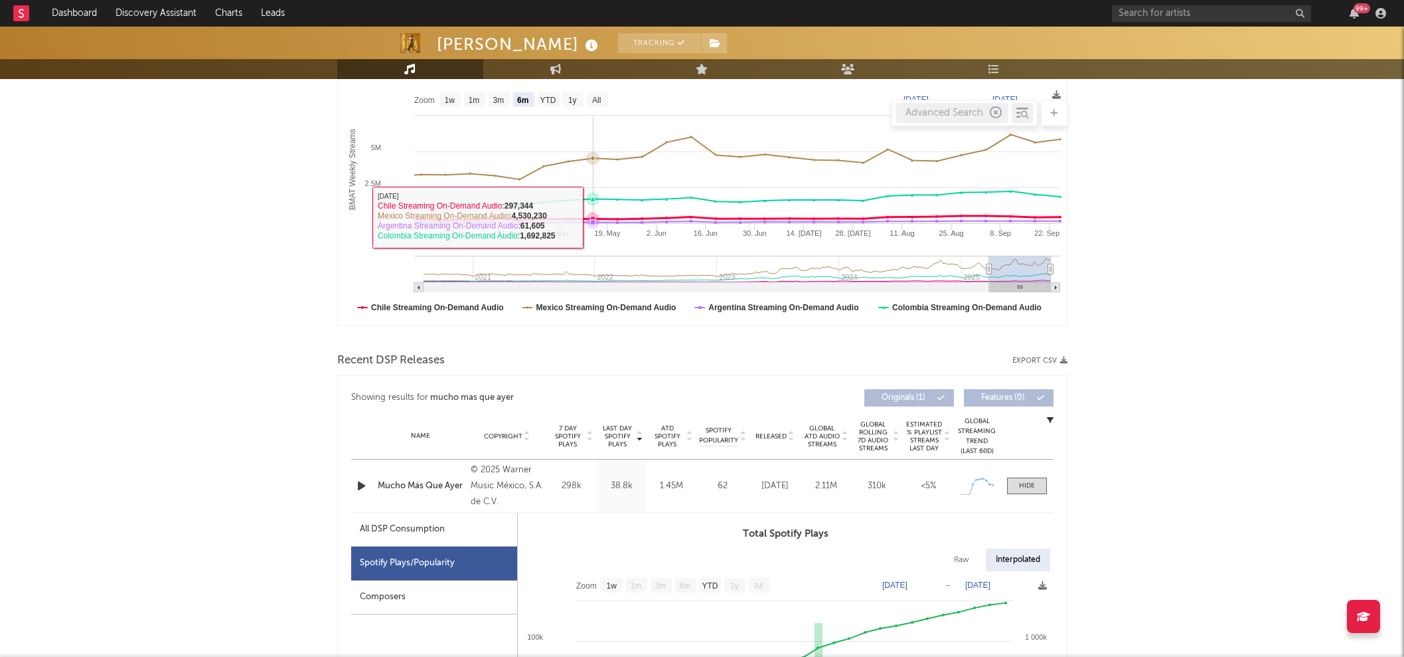
scroll to position [0, 0]
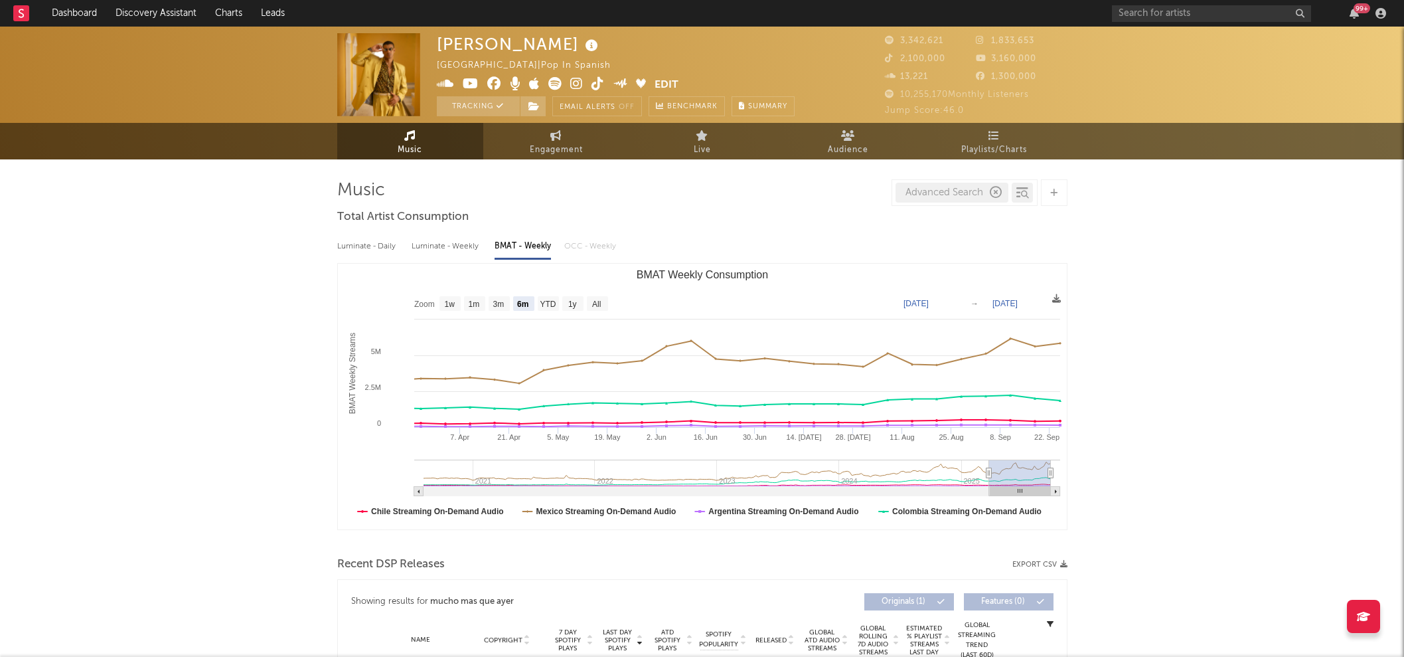
click at [584, 242] on div "Luminate - Daily Luminate - Weekly BMAT - Weekly OCC - Weekly" at bounding box center [702, 246] width 730 height 23
click at [594, 254] on div "Luminate - Daily Luminate - Weekly BMAT - Weekly OCC - Weekly" at bounding box center [702, 246] width 730 height 23
click at [581, 245] on div "Luminate - Daily Luminate - Weekly BMAT - Weekly OCC - Weekly" at bounding box center [702, 246] width 730 height 23
click at [439, 236] on div "Luminate - Weekly" at bounding box center [447, 246] width 70 height 23
select select "6m"
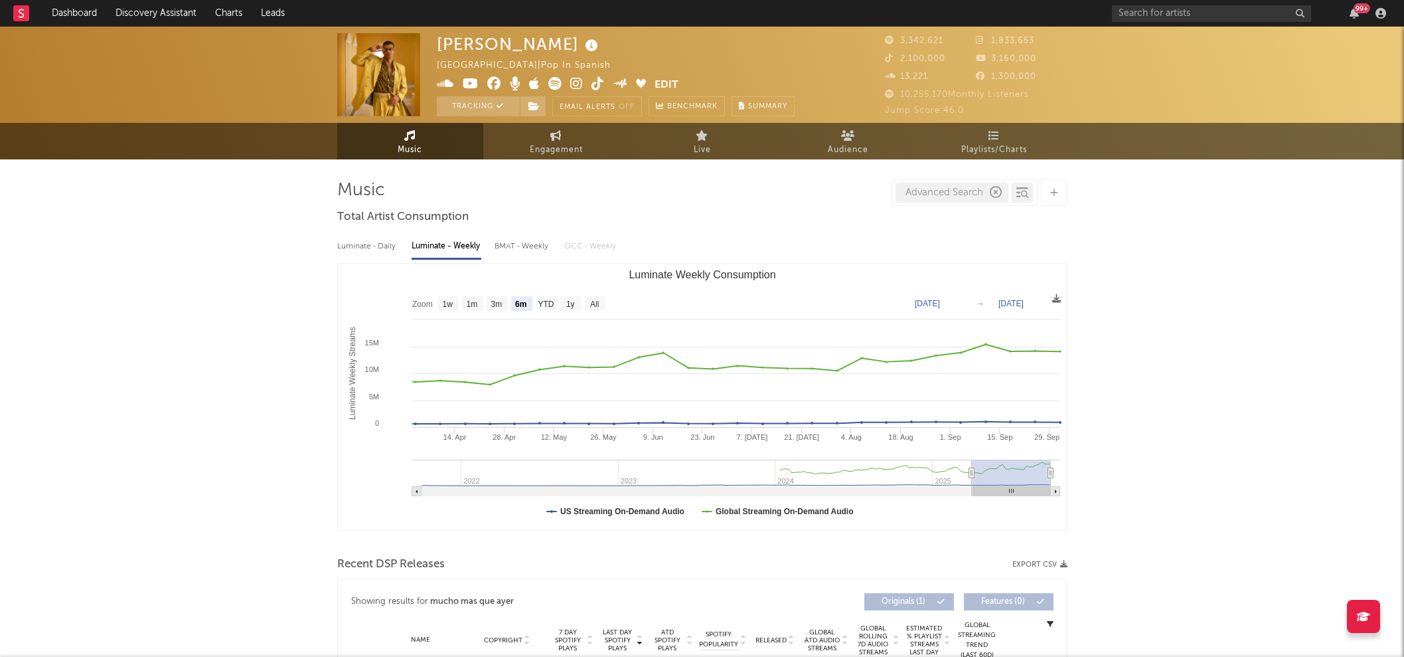
click at [375, 246] on div "Luminate - Daily" at bounding box center [367, 246] width 61 height 23
select select "6m"
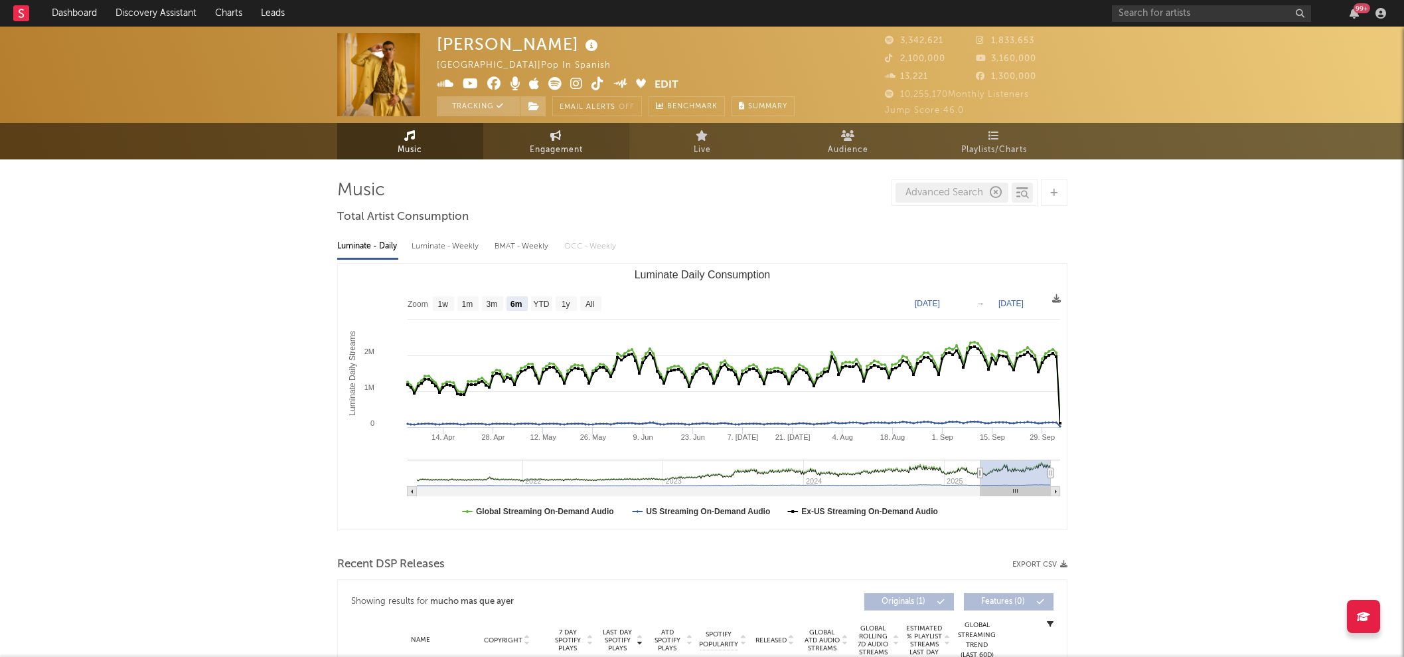
click at [590, 143] on link "Engagement" at bounding box center [556, 141] width 146 height 37
select select "1w"
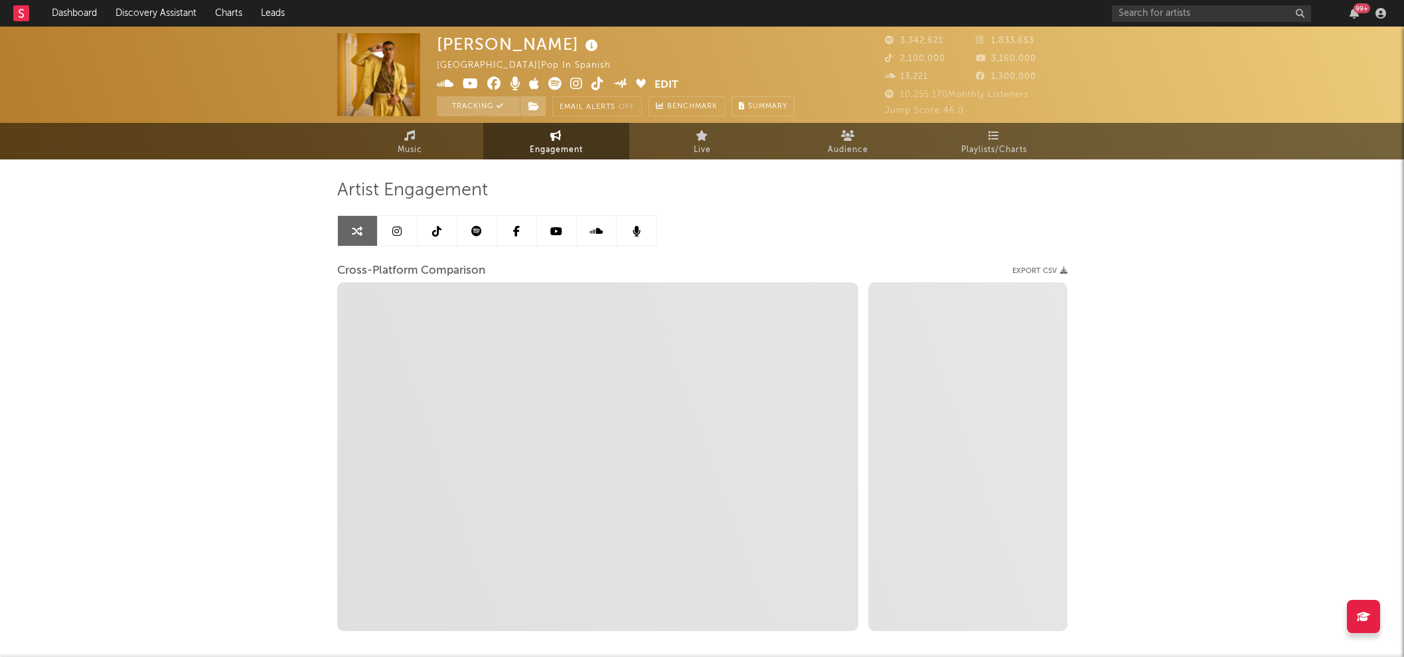
select select "1m"
